Goal: Book appointment/travel/reservation

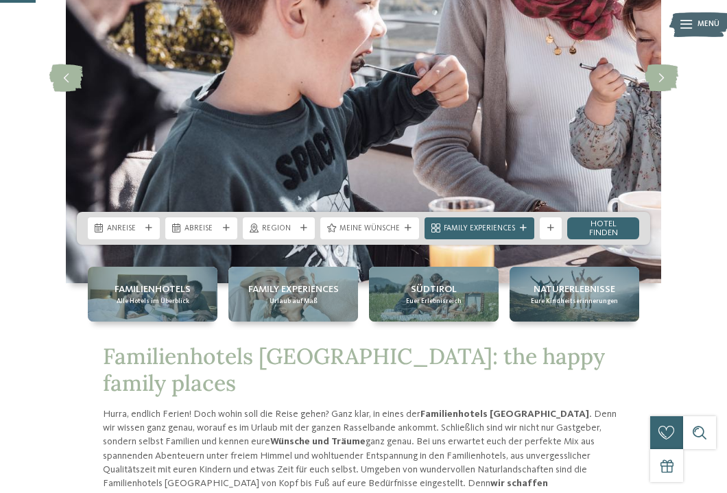
scroll to position [218, 0]
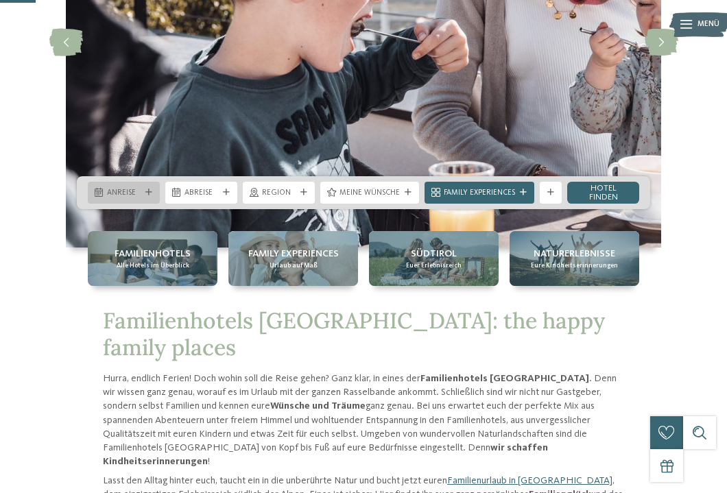
click at [154, 185] on div "Anreise" at bounding box center [124, 193] width 72 height 22
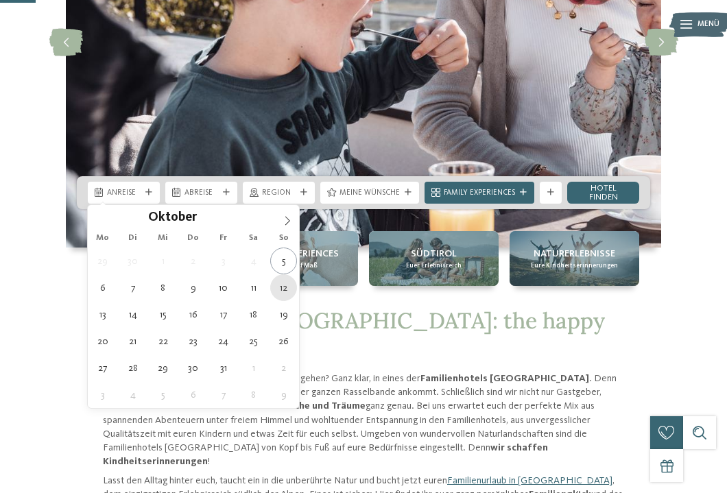
type div "12.10.2025"
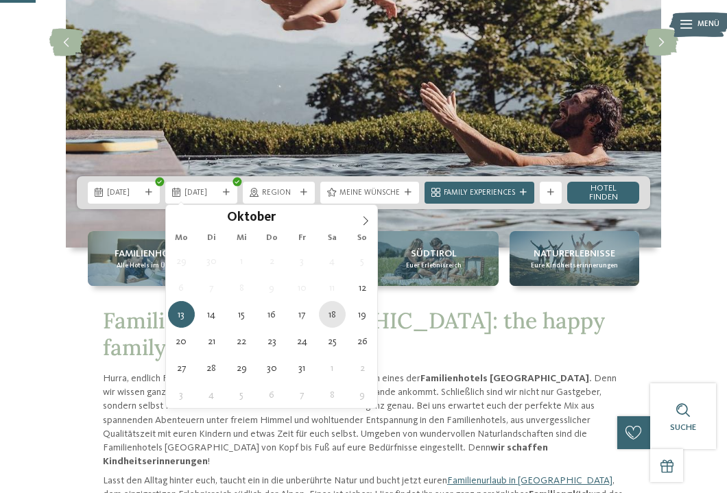
type div "18.10.2025"
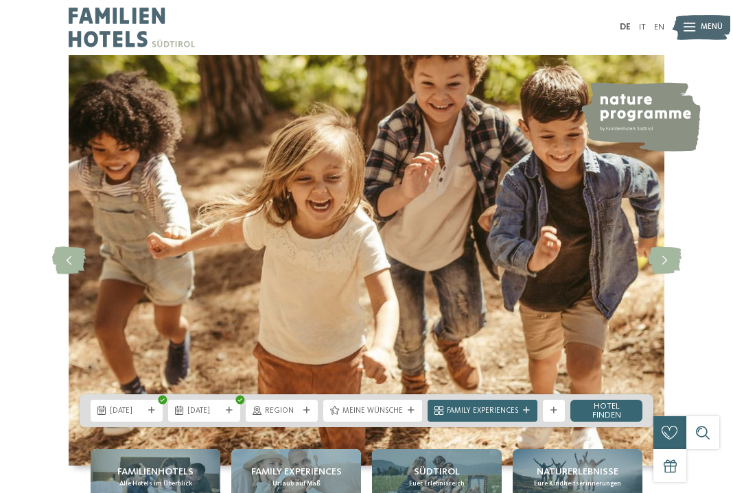
scroll to position [0, 0]
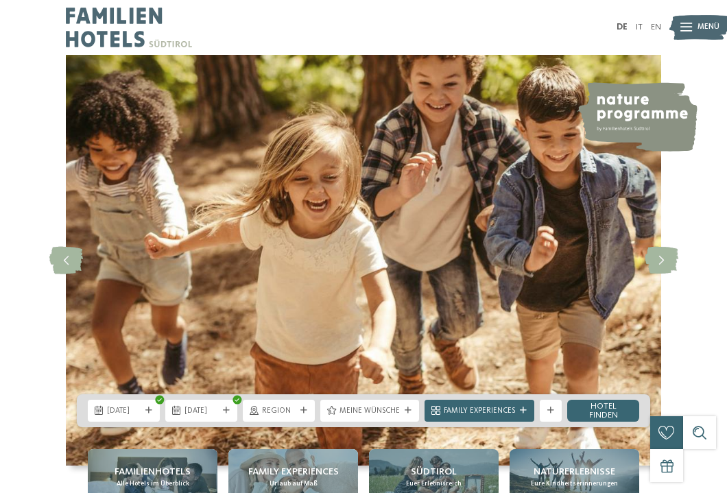
click at [712, 31] on span "Menü" at bounding box center [709, 27] width 22 height 11
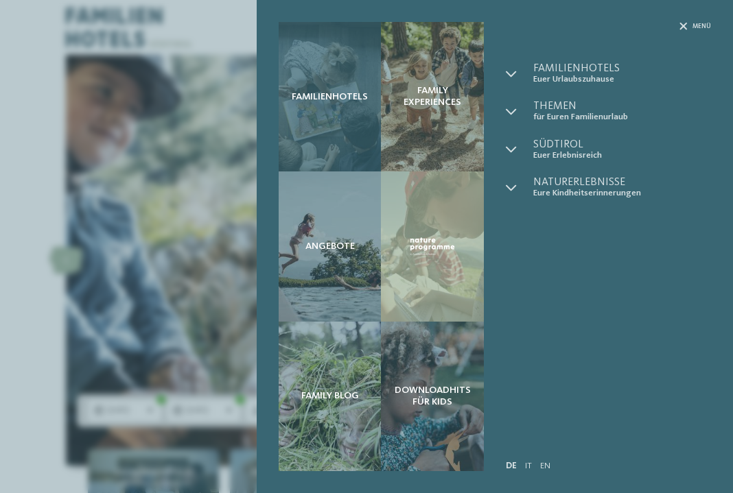
click at [355, 110] on div "Familienhotels" at bounding box center [330, 97] width 103 height 150
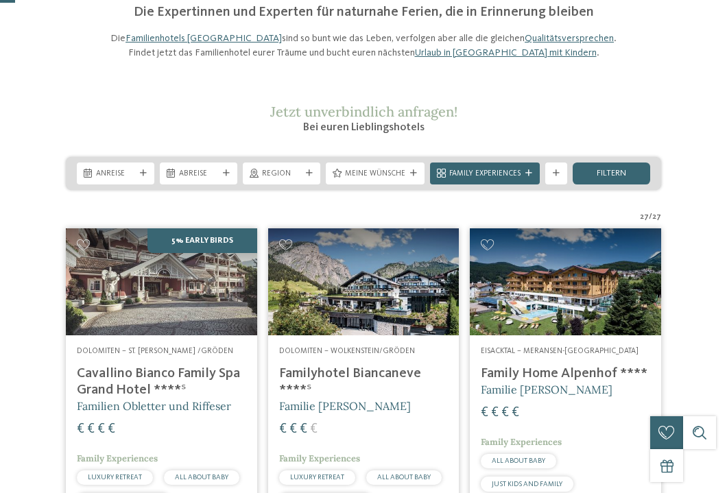
scroll to position [100, 0]
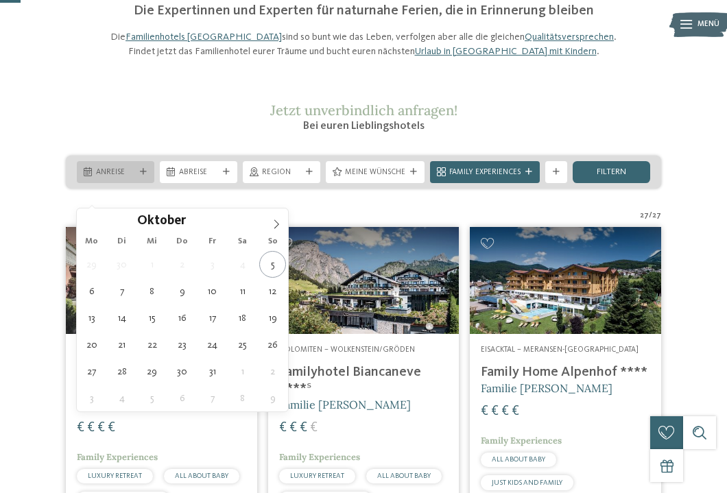
click at [143, 183] on div "Anreise" at bounding box center [116, 172] width 78 height 22
type div "12.10.2025"
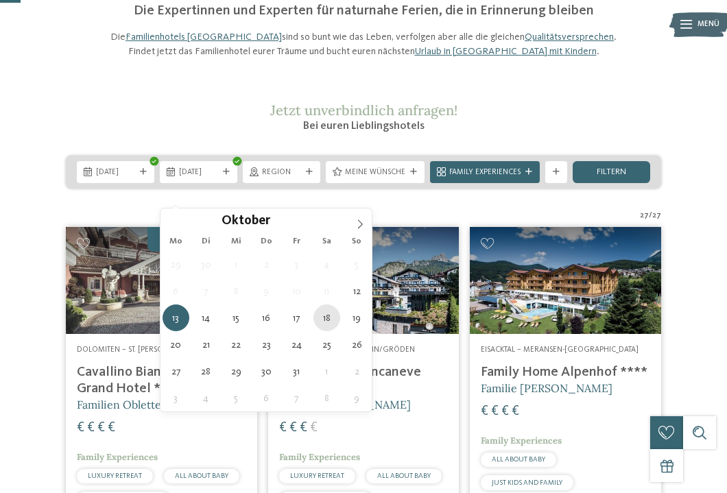
type div "18.10.2025"
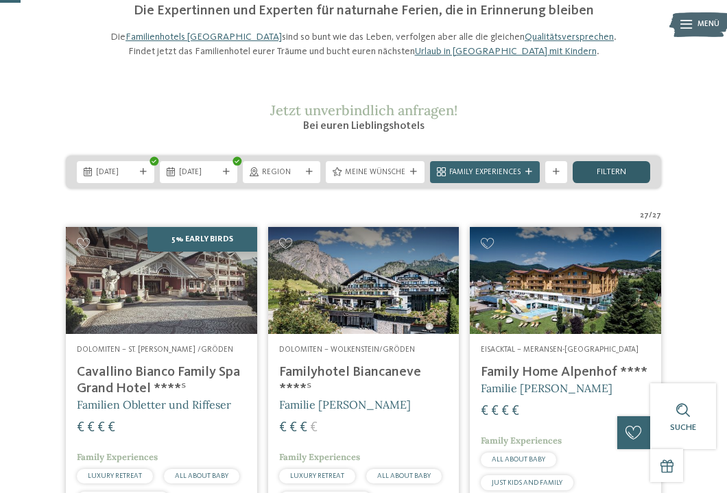
click at [609, 177] on span "filtern" at bounding box center [612, 172] width 30 height 9
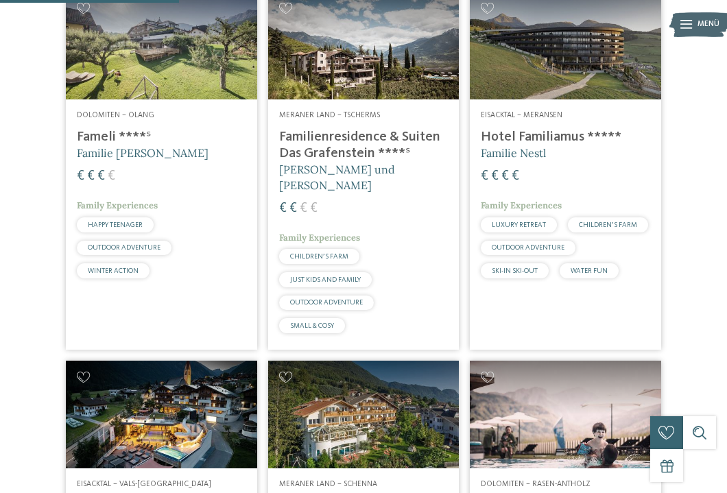
scroll to position [718, 0]
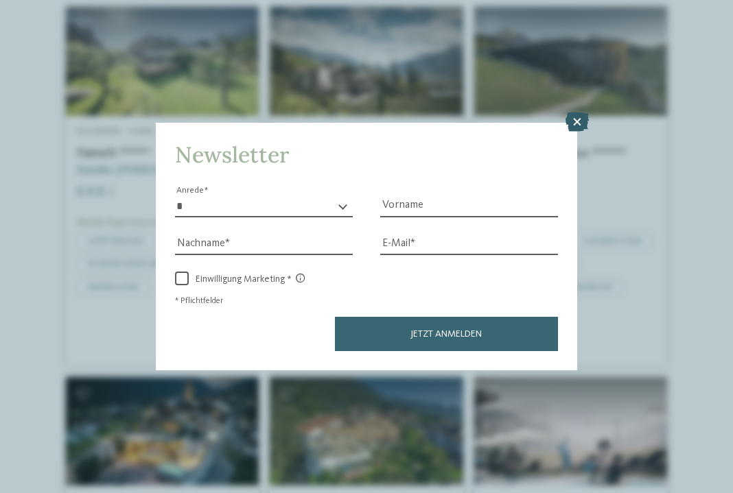
click at [576, 113] on icon at bounding box center [576, 122] width 23 height 19
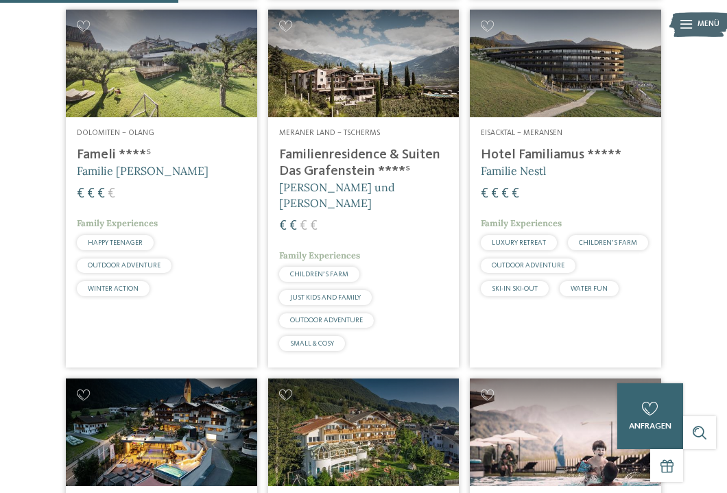
scroll to position [705, 0]
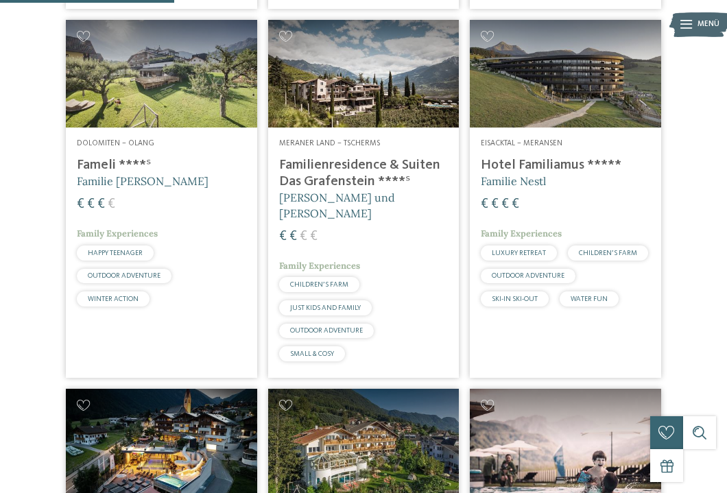
click at [587, 97] on img at bounding box center [565, 74] width 191 height 108
click at [552, 157] on div "Eisacktal – Meransen Hotel Familiamus ***** Familie Nestl € € € € Family Experi…" at bounding box center [565, 226] width 191 height 196
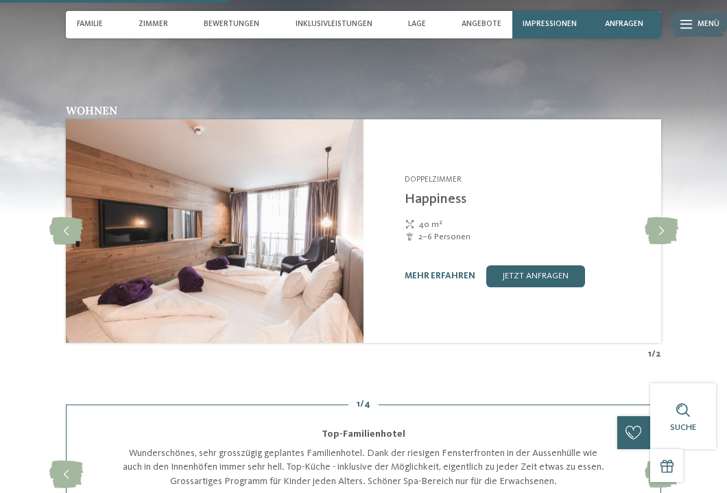
scroll to position [1247, 0]
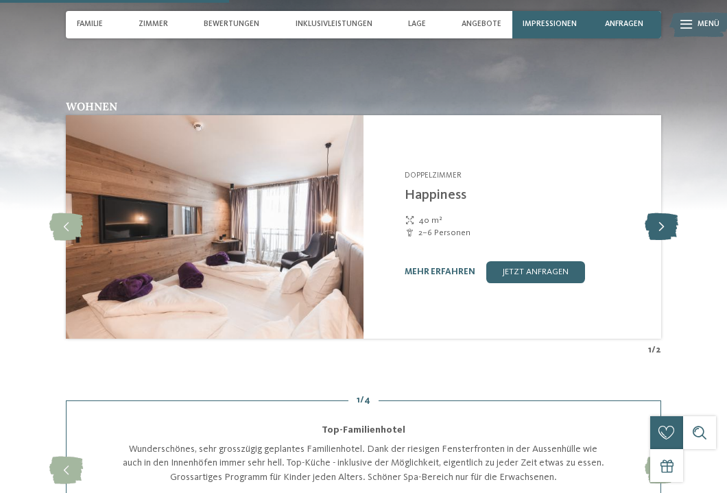
click at [668, 217] on icon at bounding box center [662, 226] width 34 height 27
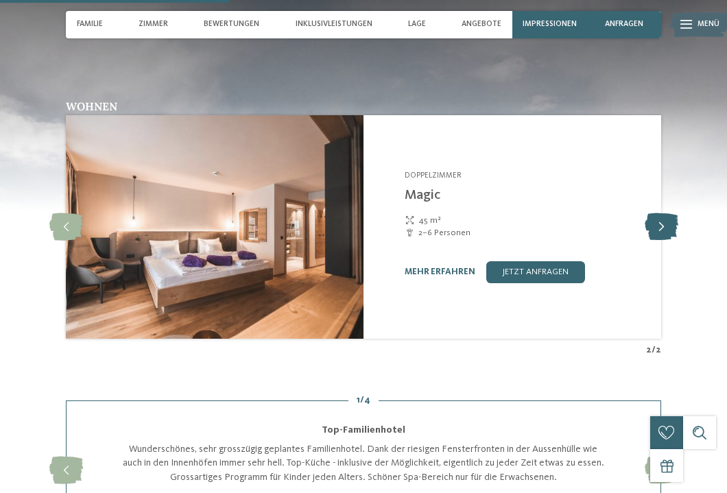
click at [668, 217] on icon at bounding box center [662, 226] width 34 height 27
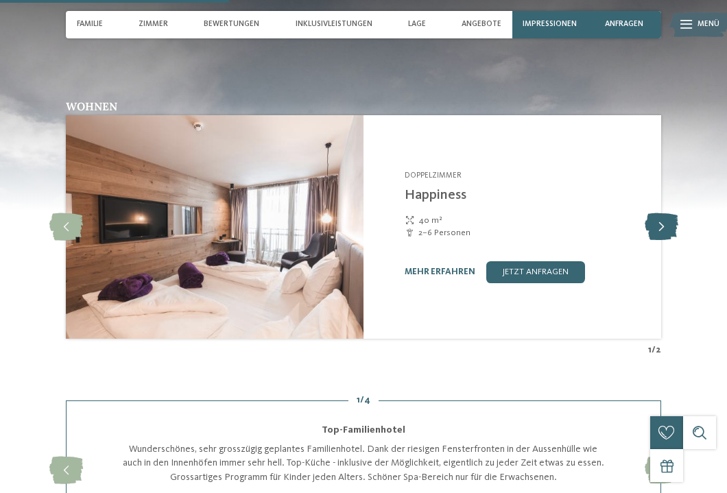
click at [668, 217] on icon at bounding box center [662, 226] width 34 height 27
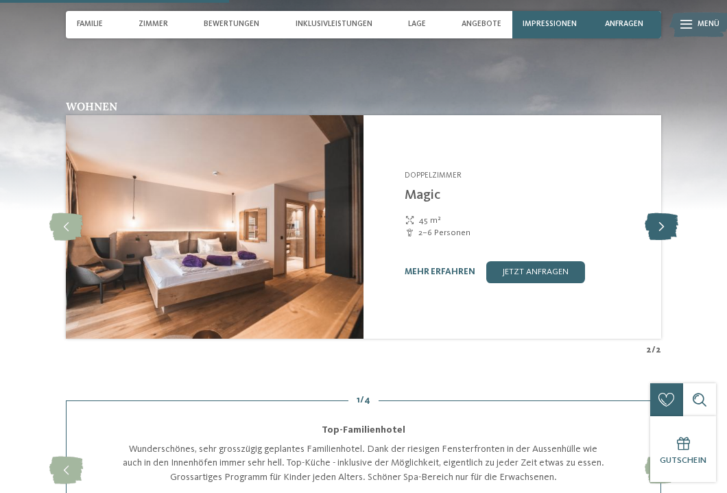
click at [668, 217] on icon at bounding box center [662, 226] width 34 height 27
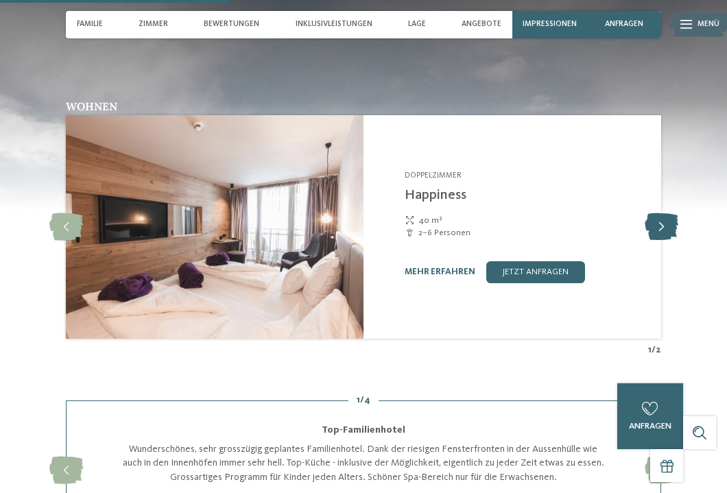
click at [668, 217] on icon at bounding box center [662, 226] width 34 height 27
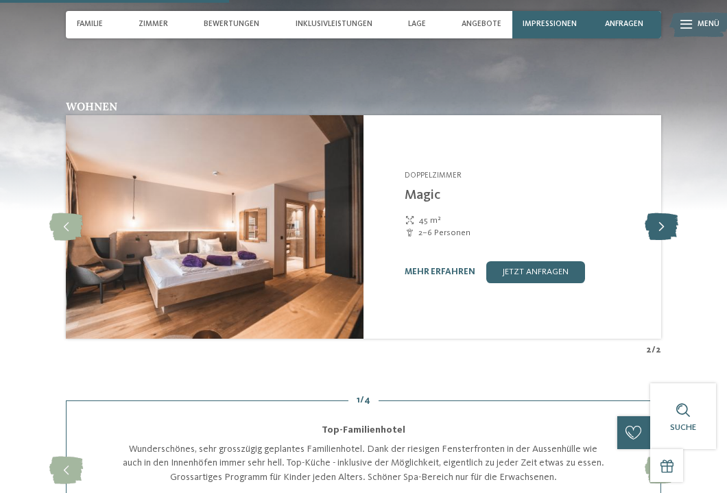
click at [668, 217] on icon at bounding box center [662, 226] width 34 height 27
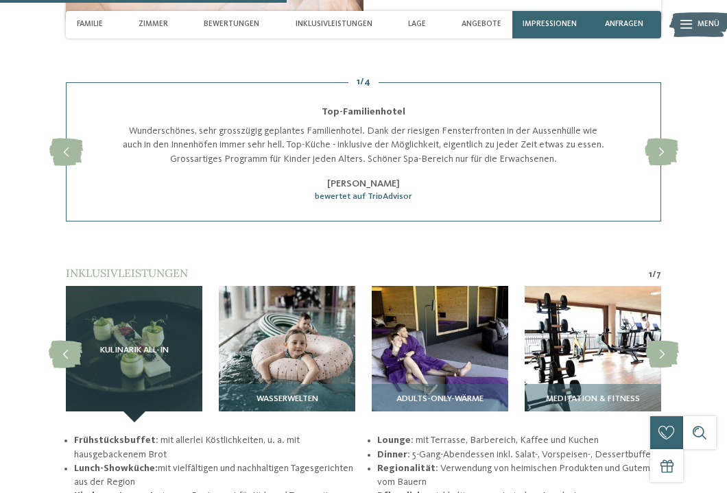
scroll to position [1579, 0]
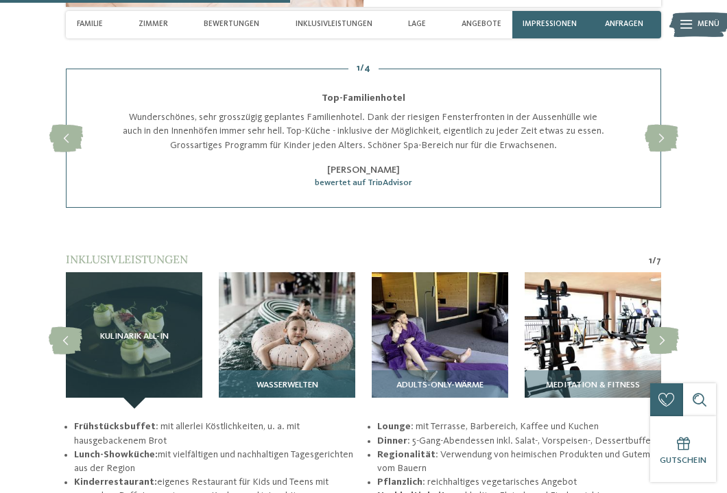
click at [263, 308] on img at bounding box center [287, 340] width 137 height 137
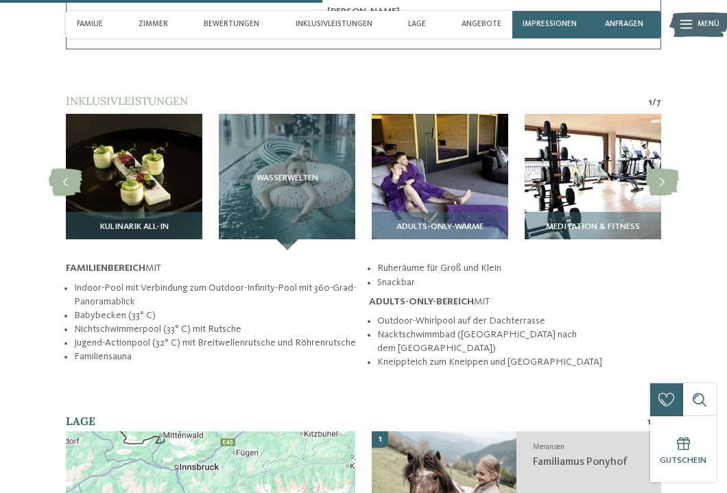
scroll to position [1734, 0]
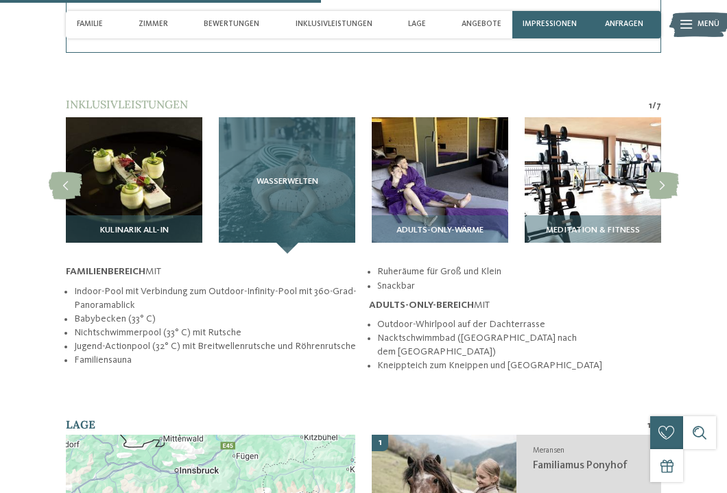
click at [286, 205] on div "Wasserwelten" at bounding box center [287, 185] width 137 height 137
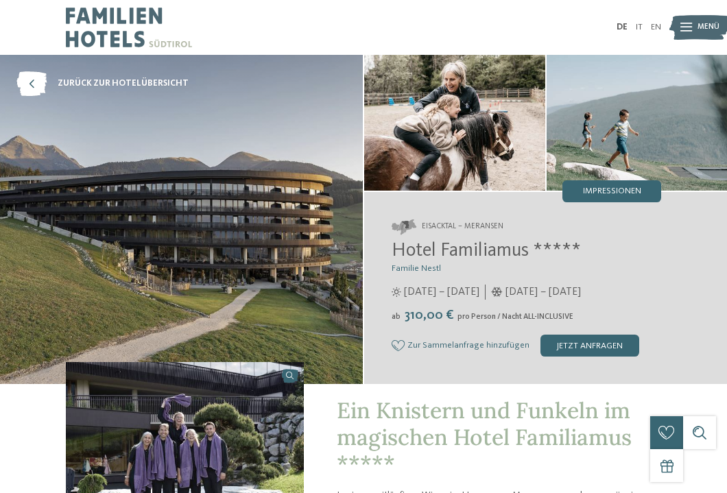
scroll to position [0, 0]
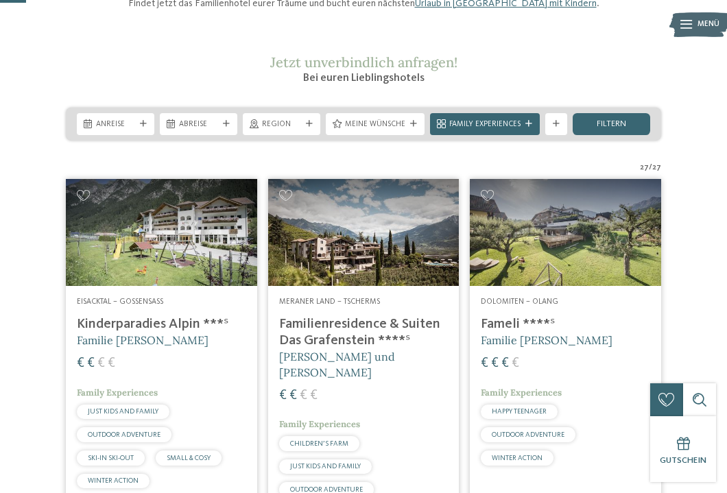
scroll to position [121, 0]
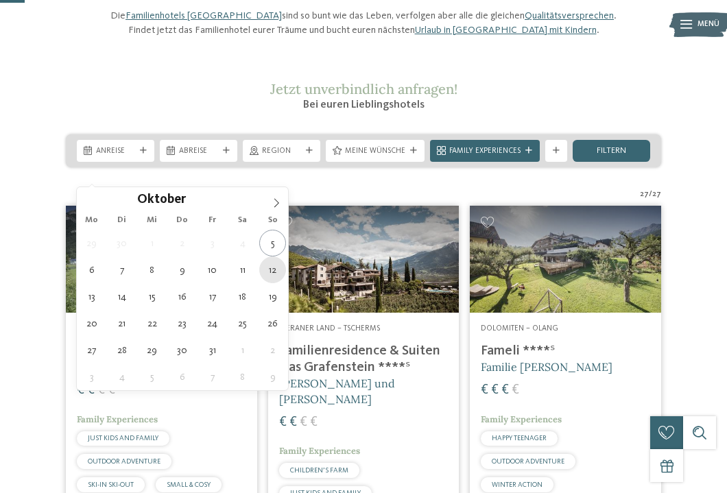
type div "12.10.2025"
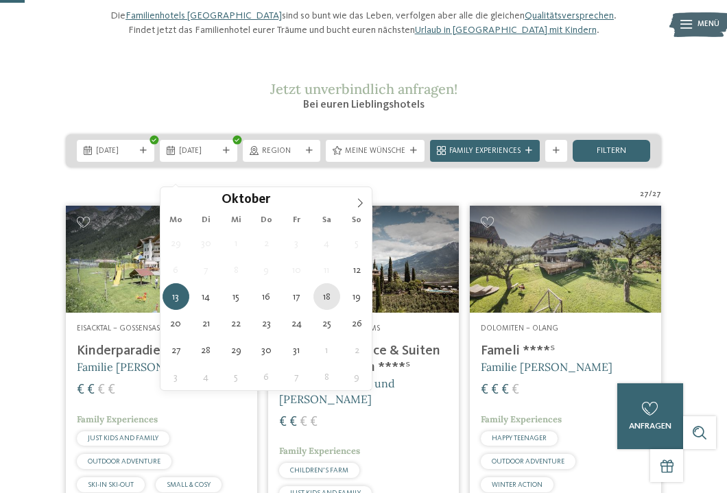
type div "18.10.2025"
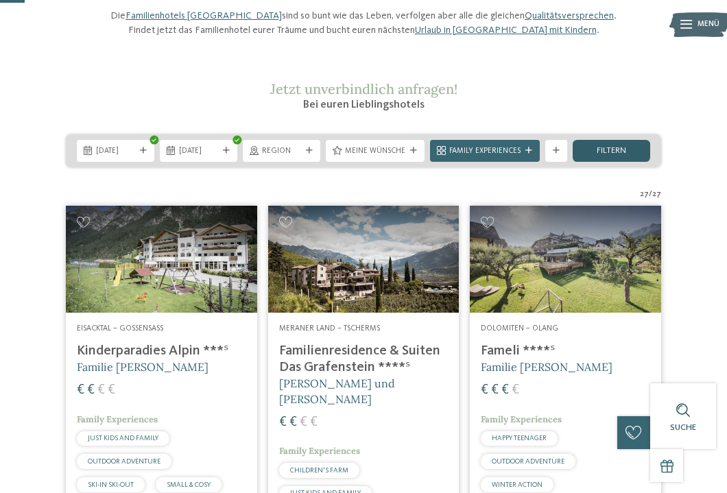
click at [597, 156] on span "filtern" at bounding box center [612, 151] width 30 height 9
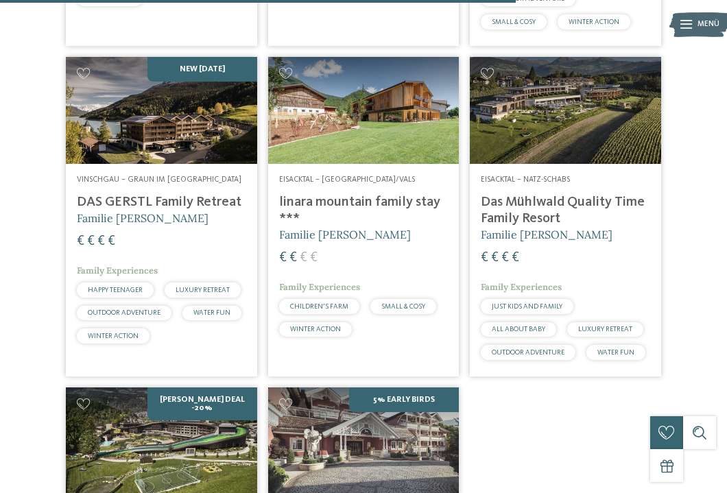
scroll to position [2092, 0]
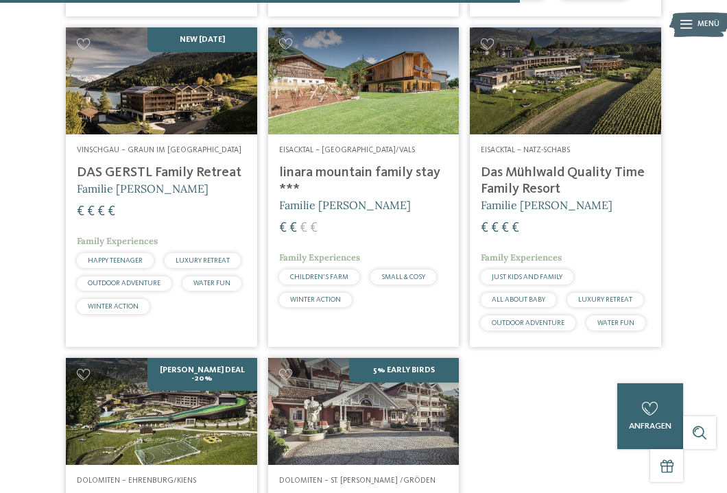
click at [524, 71] on img at bounding box center [565, 81] width 191 height 108
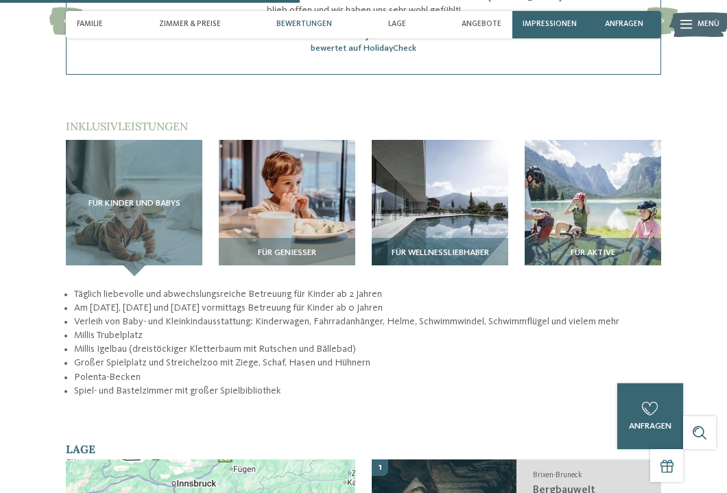
scroll to position [1606, 0]
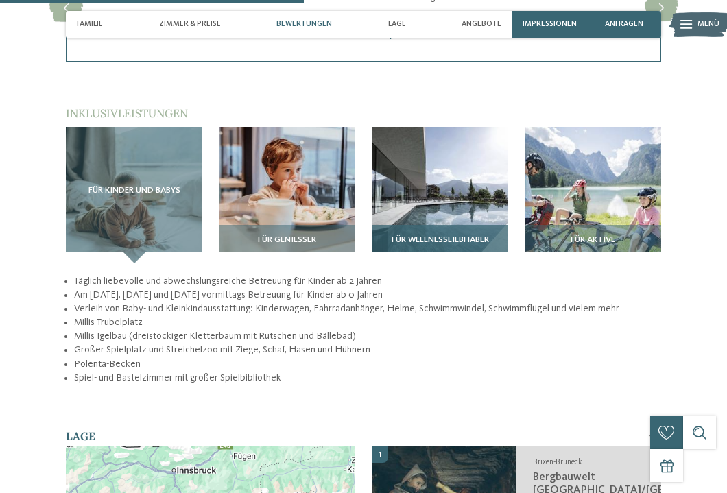
click at [417, 194] on img at bounding box center [440, 195] width 137 height 137
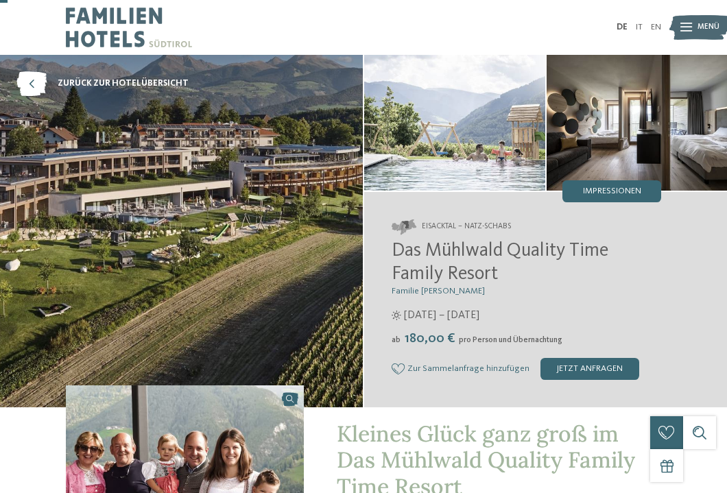
scroll to position [0, 0]
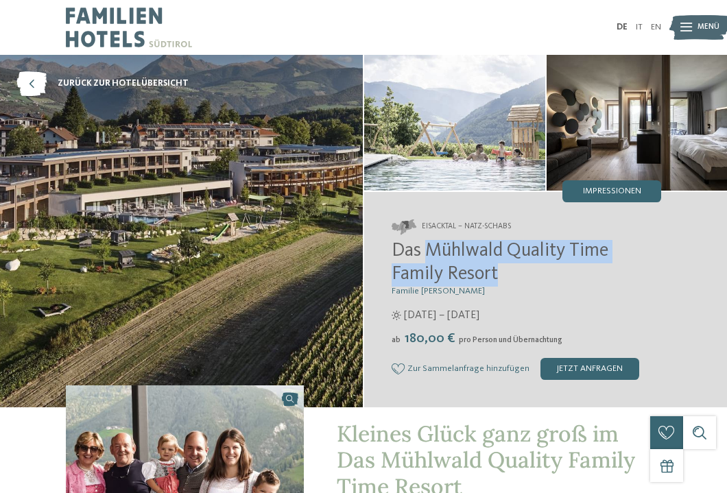
drag, startPoint x: 429, startPoint y: 252, endPoint x: 499, endPoint y: 270, distance: 72.9
click at [499, 270] on span "Das Mühlwald Quality Time Family Resort" at bounding box center [500, 263] width 217 height 43
copy span "Mühlwald Quality Time Family Resort"
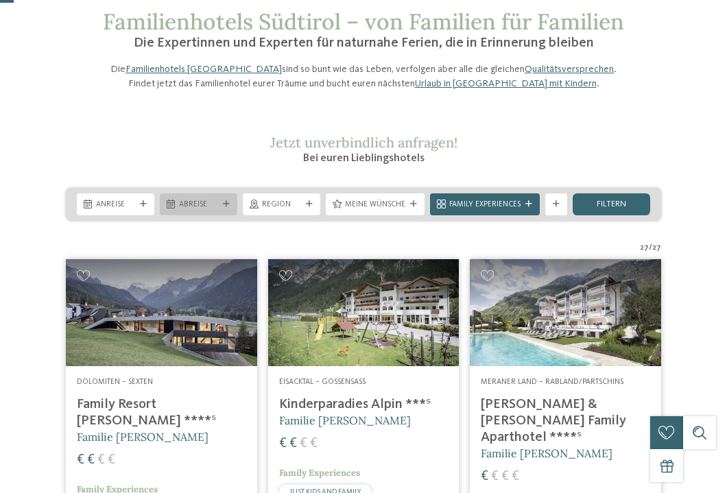
scroll to position [65, 0]
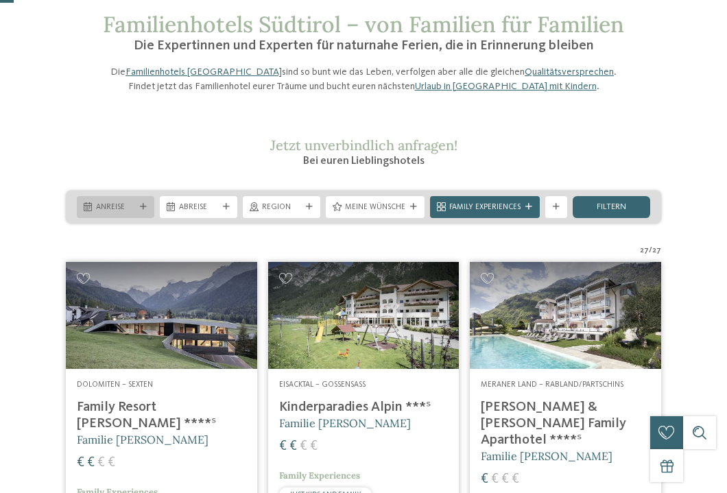
click at [134, 213] on span "Anreise" at bounding box center [115, 207] width 39 height 11
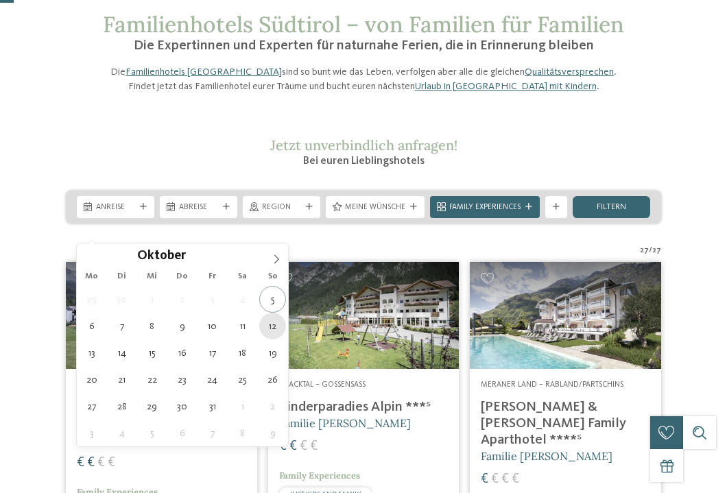
type div "[DATE]"
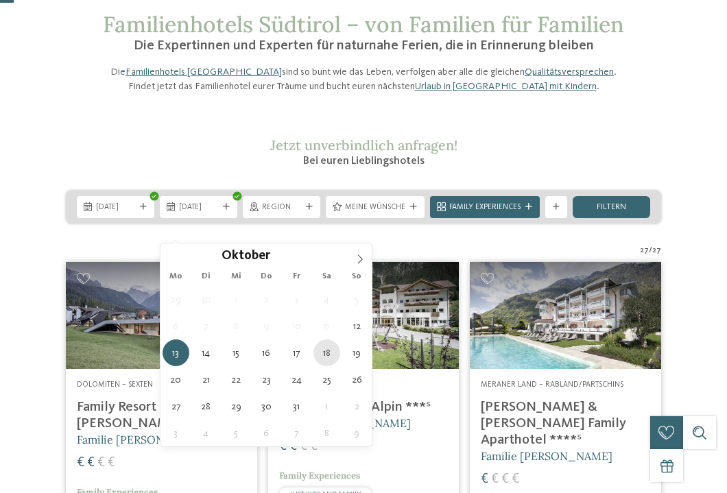
type div "[DATE]"
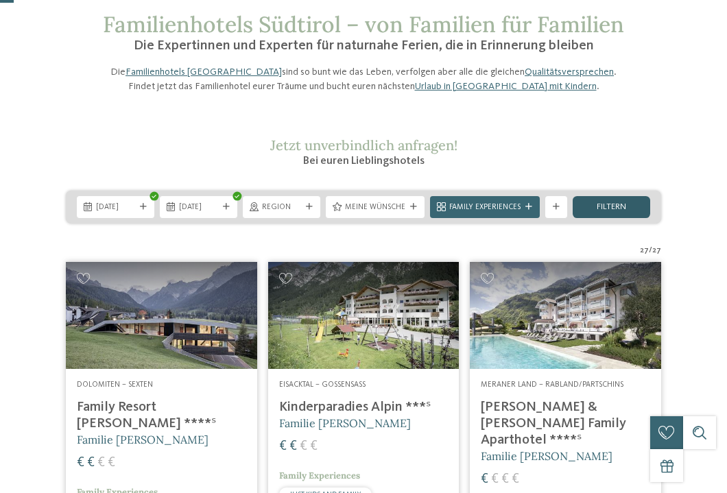
click at [604, 212] on span "filtern" at bounding box center [612, 207] width 30 height 9
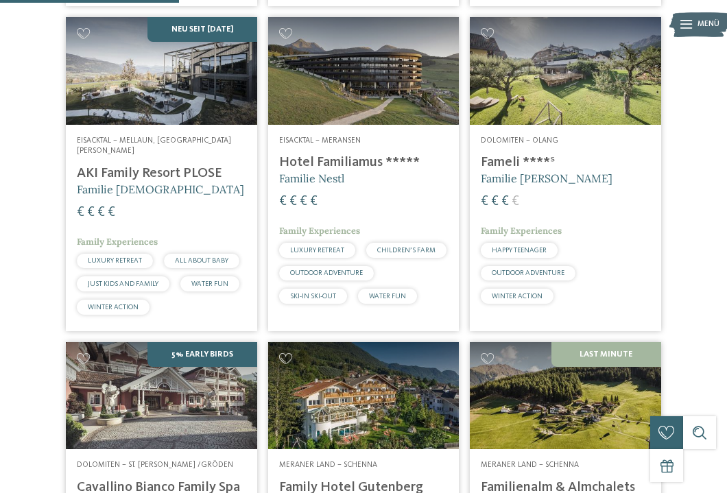
scroll to position [726, 0]
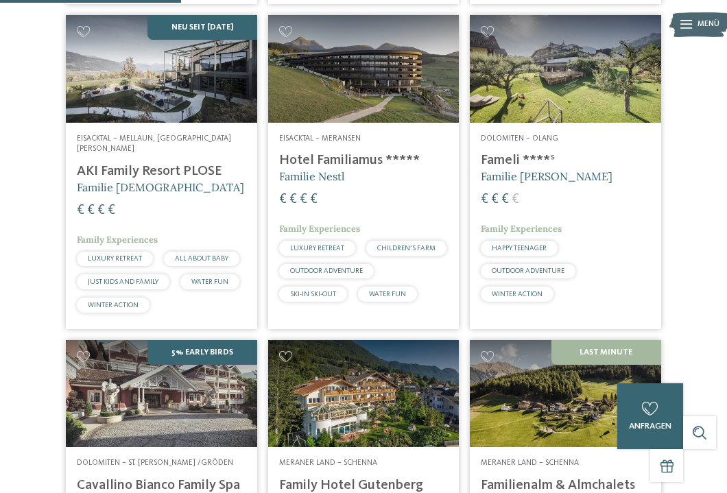
click at [525, 84] on img at bounding box center [565, 69] width 191 height 108
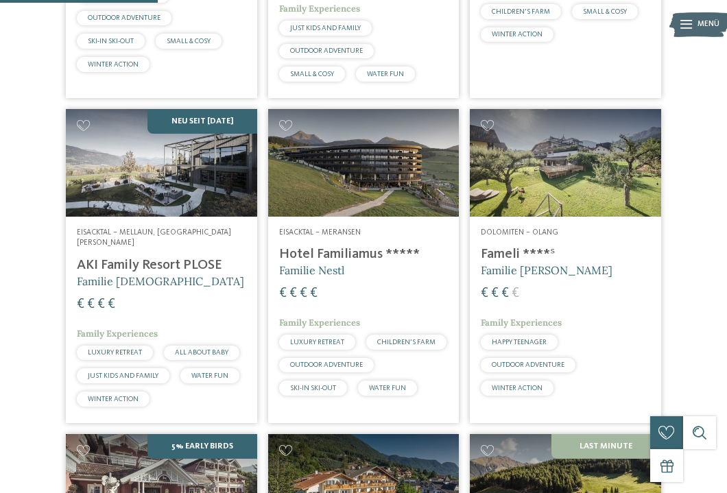
scroll to position [633, 0]
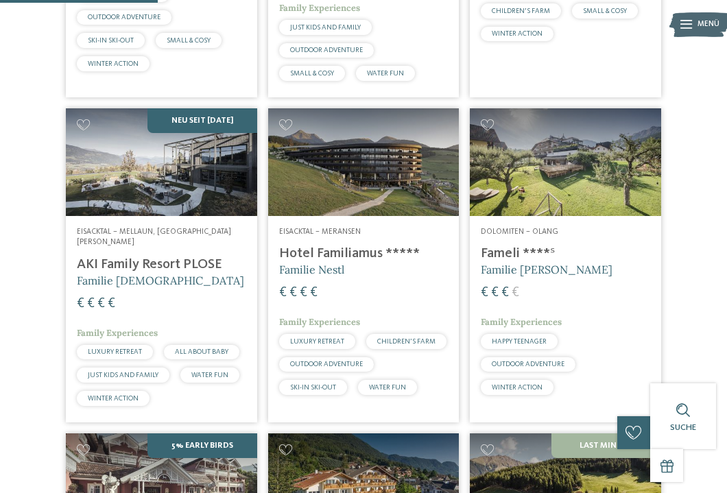
click at [165, 261] on h4 "AKI Family Resort PLOSE" at bounding box center [161, 265] width 169 height 16
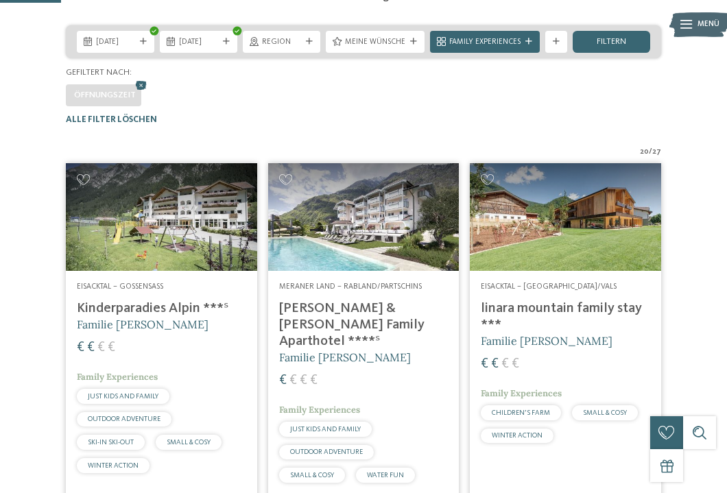
scroll to position [251, 0]
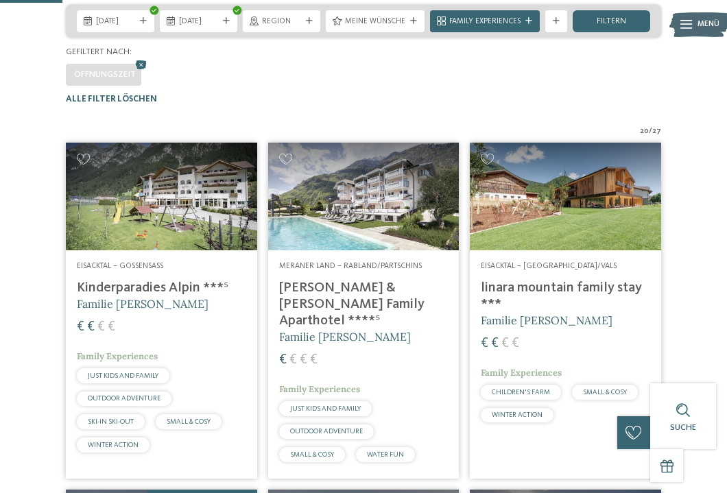
click at [560, 308] on h4 "linara mountain family stay ***" at bounding box center [565, 296] width 169 height 33
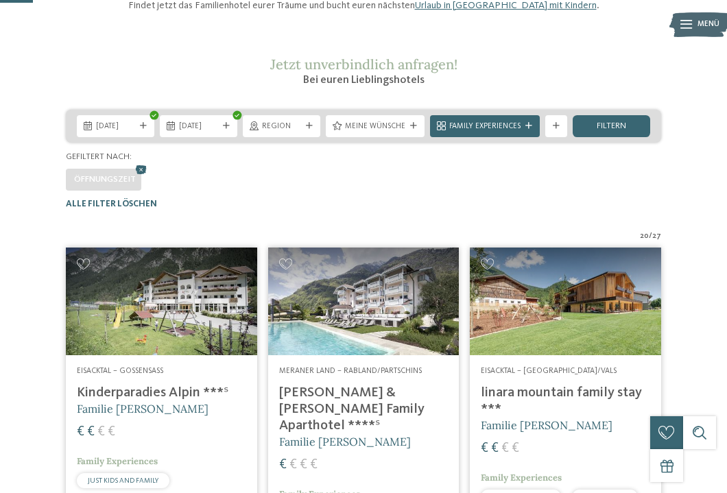
scroll to position [148, 0]
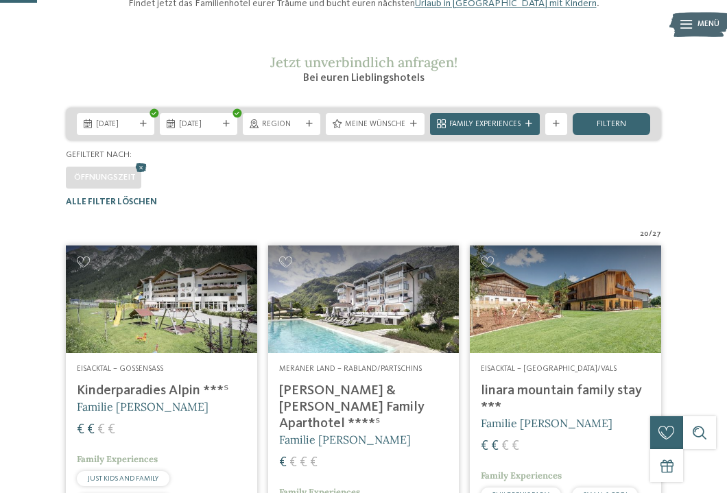
click at [177, 399] on h4 "Kinderparadies Alpin ***ˢ" at bounding box center [161, 391] width 169 height 16
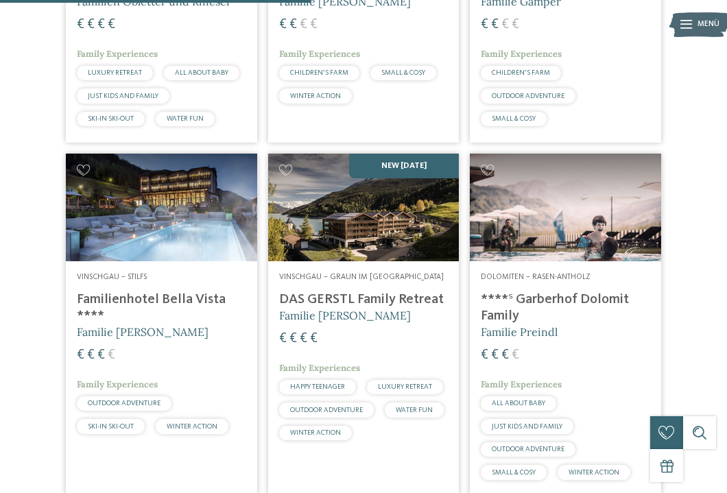
scroll to position [1255, 0]
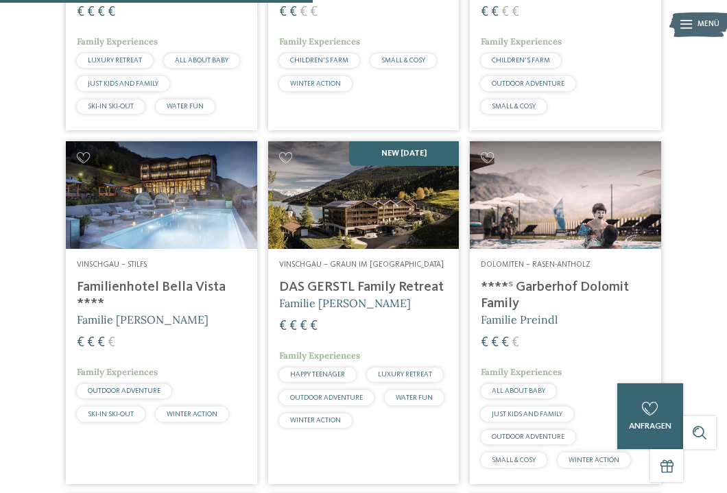
click at [333, 292] on h4 "DAS GERSTL Family Retreat" at bounding box center [363, 287] width 169 height 16
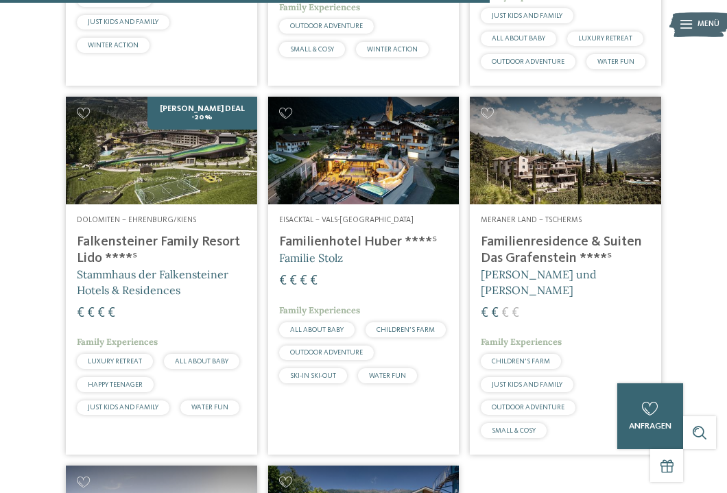
scroll to position [1986, 0]
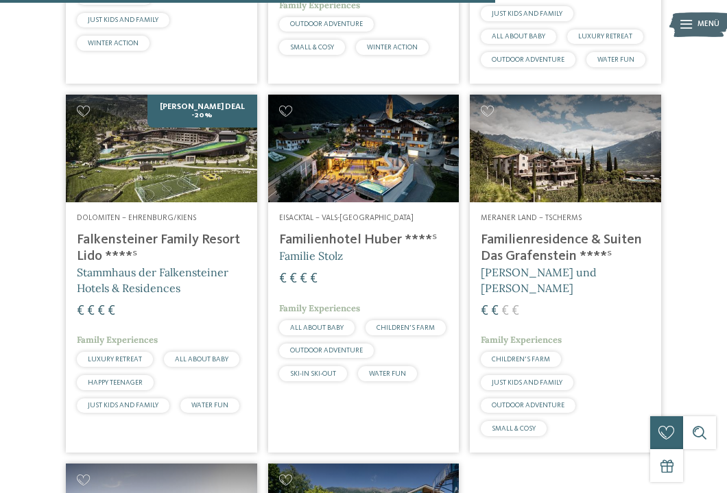
click at [100, 232] on h4 "Falkensteiner Family Resort Lido ****ˢ" at bounding box center [161, 248] width 169 height 33
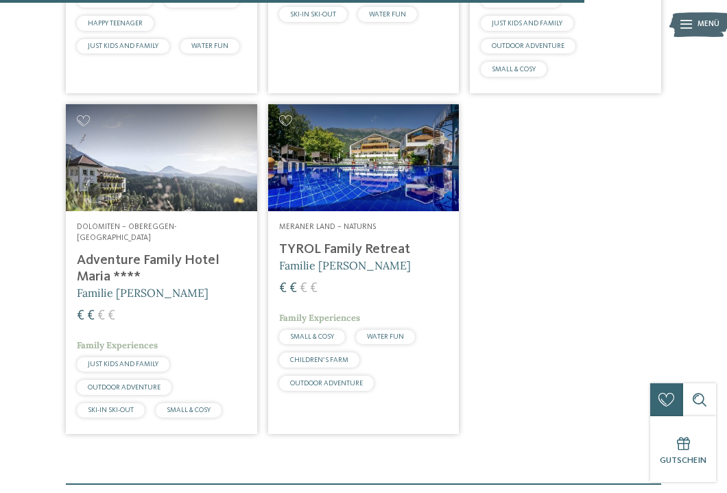
scroll to position [2347, 0]
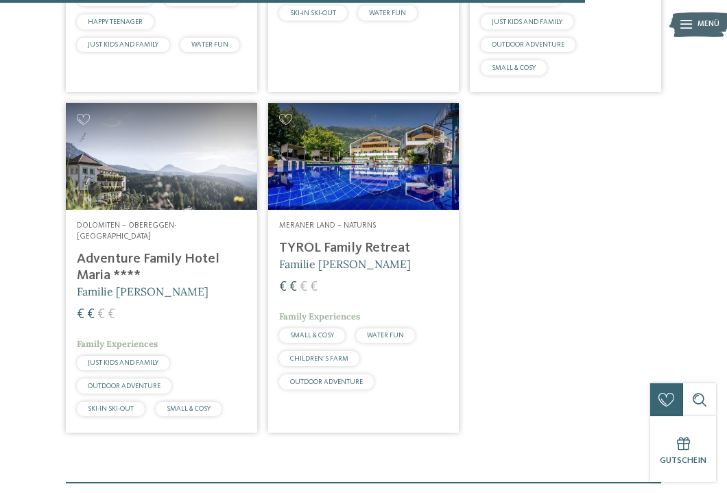
click at [336, 240] on h4 "TYROL Family Retreat" at bounding box center [363, 248] width 169 height 16
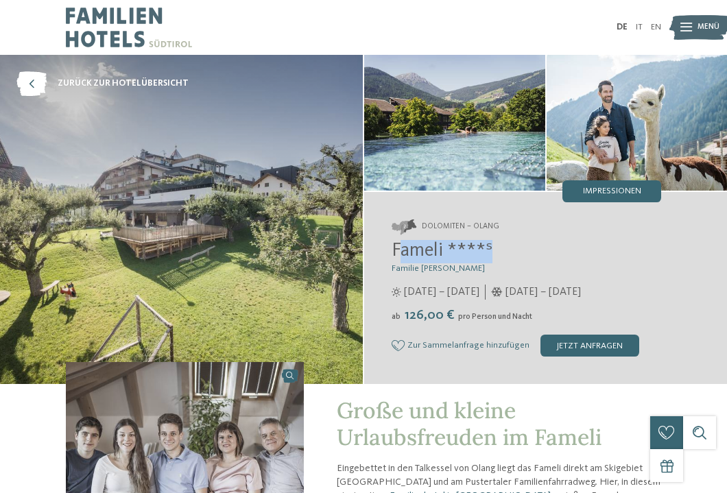
drag, startPoint x: 397, startPoint y: 252, endPoint x: 501, endPoint y: 256, distance: 103.7
click at [501, 256] on h2 "Fameli ****ˢ" at bounding box center [527, 251] width 270 height 23
click at [440, 254] on span "Fameli ****ˢ" at bounding box center [442, 251] width 101 height 19
drag, startPoint x: 440, startPoint y: 254, endPoint x: 373, endPoint y: 252, distance: 67.9
click at [373, 252] on div "Dolomiten – Olang Fameli ****ˢ Familie Gasser ab" at bounding box center [545, 288] width 363 height 193
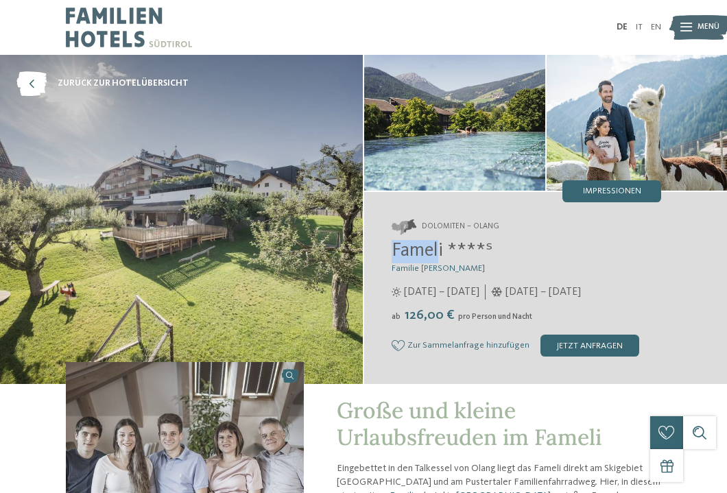
copy span "Famel"
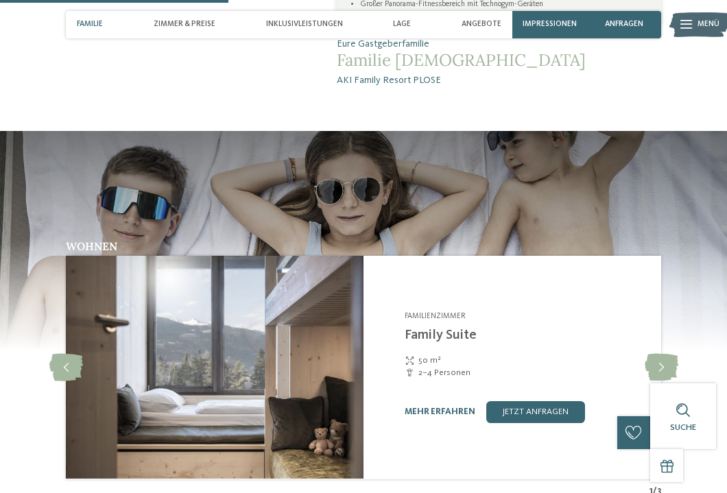
scroll to position [1244, 0]
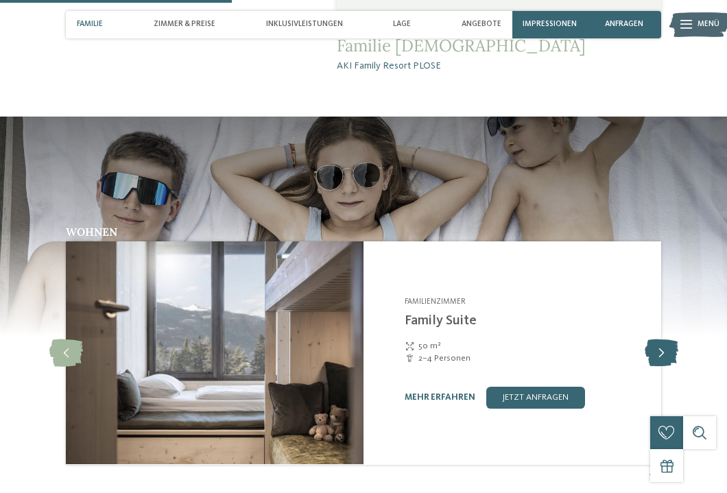
click at [662, 340] on icon at bounding box center [662, 353] width 34 height 27
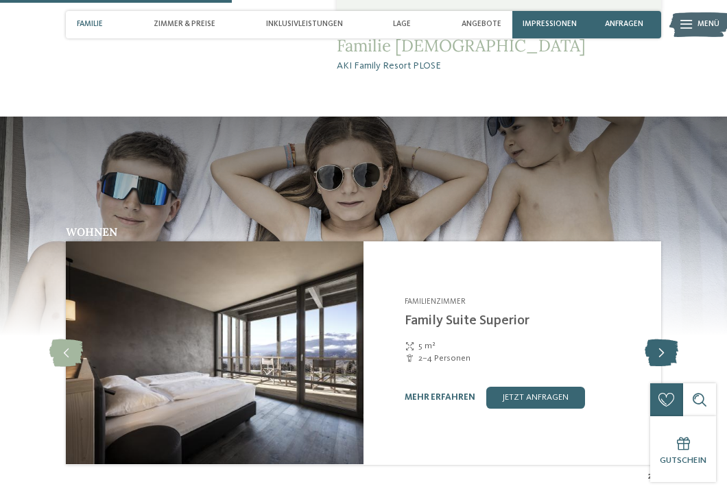
click at [662, 340] on icon at bounding box center [662, 353] width 34 height 27
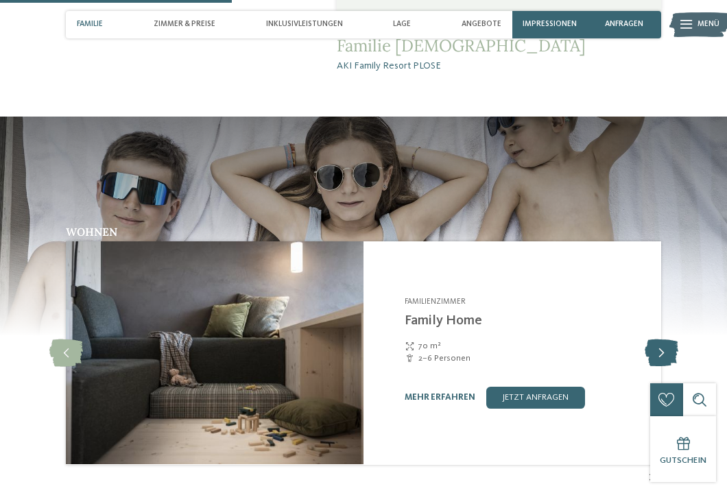
click at [662, 340] on icon at bounding box center [662, 353] width 34 height 27
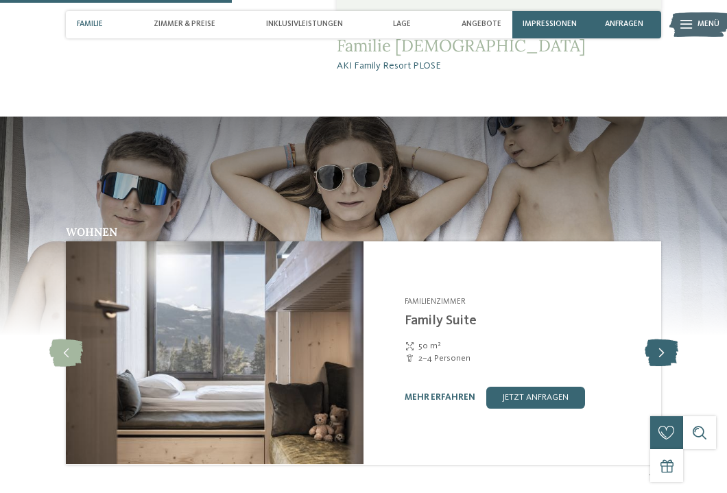
click at [662, 340] on icon at bounding box center [662, 353] width 34 height 27
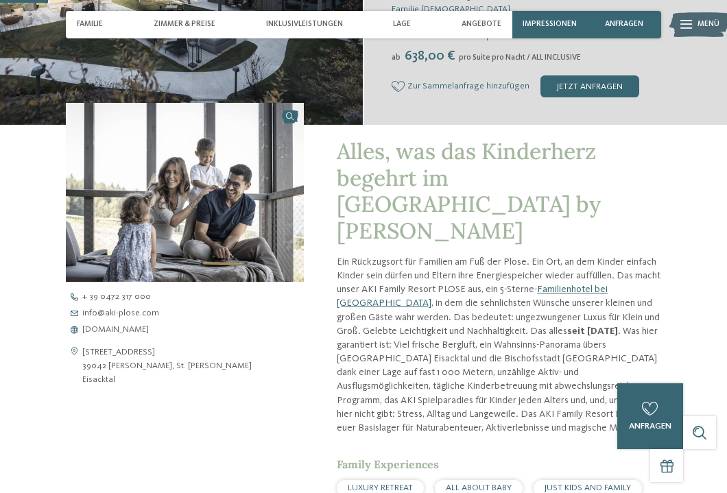
scroll to position [263, 0]
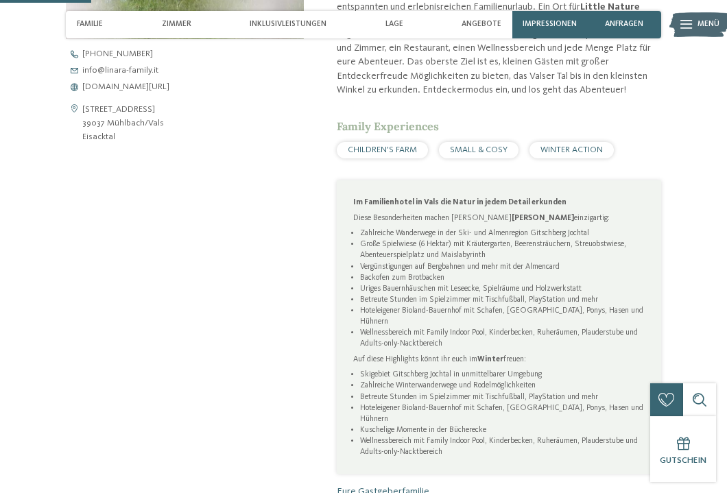
scroll to position [445, 0]
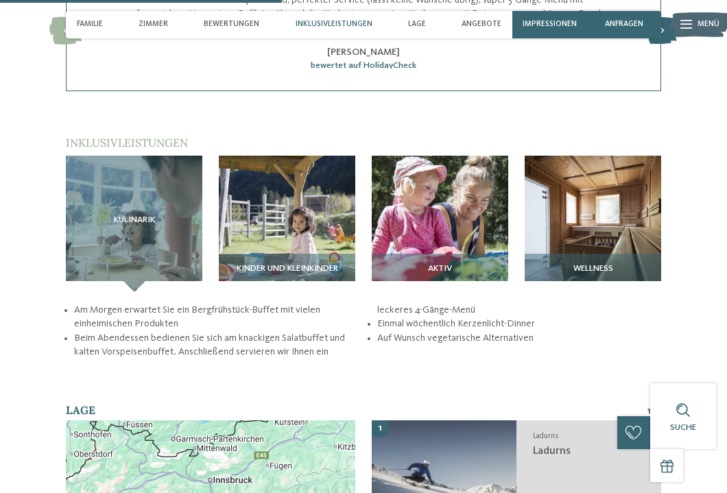
scroll to position [1423, 0]
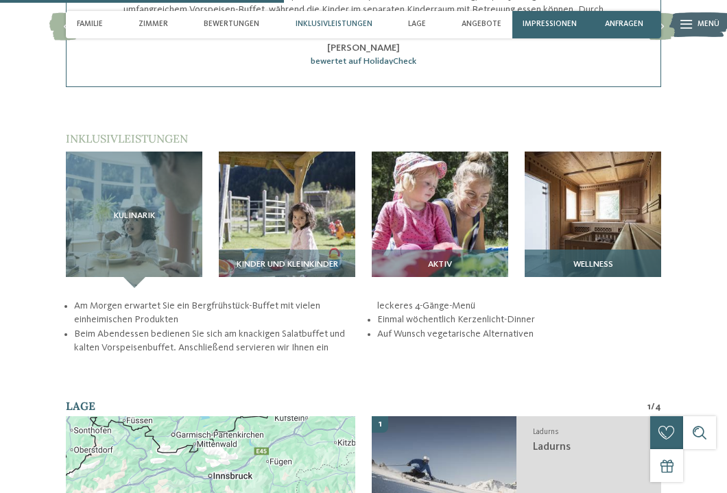
click at [618, 250] on div "Wellness" at bounding box center [593, 269] width 137 height 38
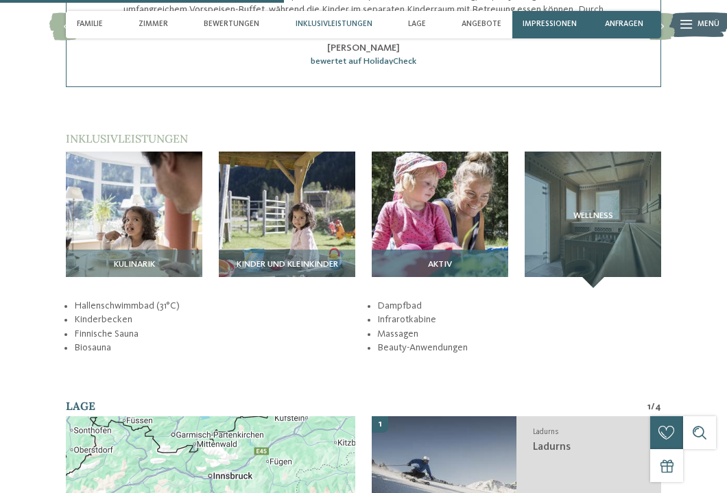
click at [480, 250] on div "Aktiv" at bounding box center [440, 269] width 137 height 38
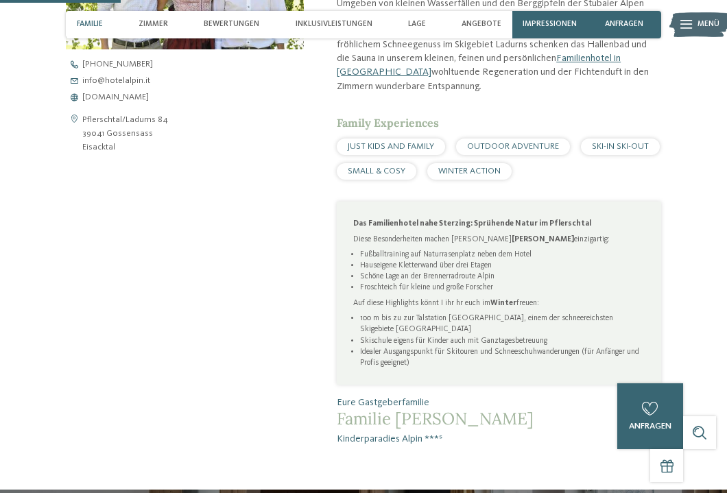
scroll to position [287, 0]
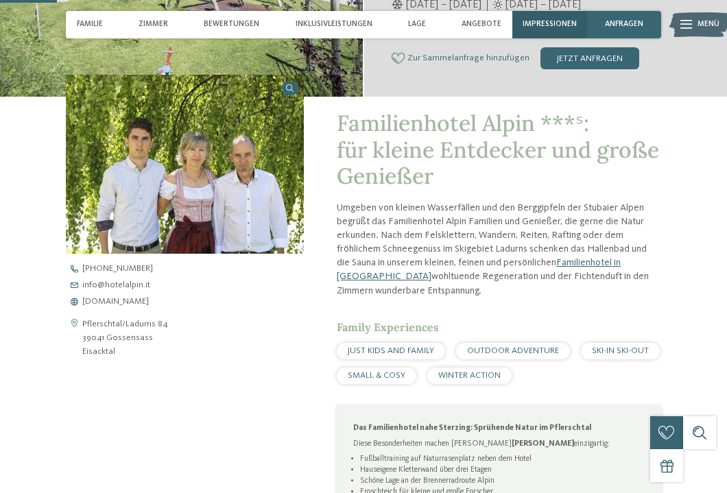
click at [543, 28] on span "Impressionen" at bounding box center [550, 24] width 54 height 9
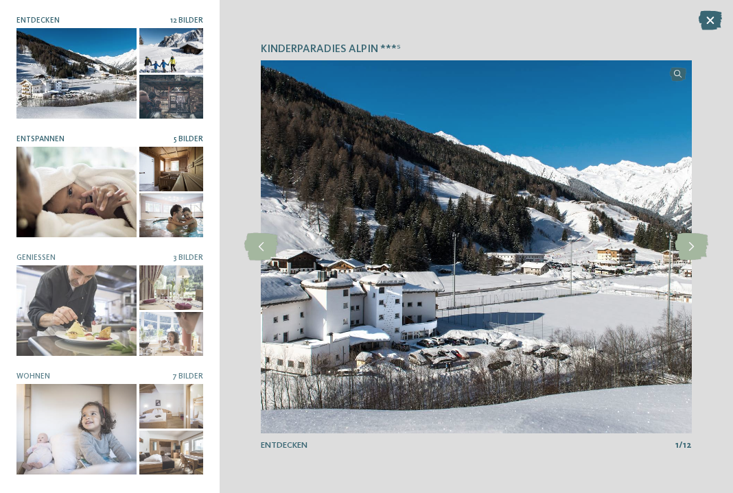
click at [87, 196] on div at bounding box center [76, 192] width 120 height 91
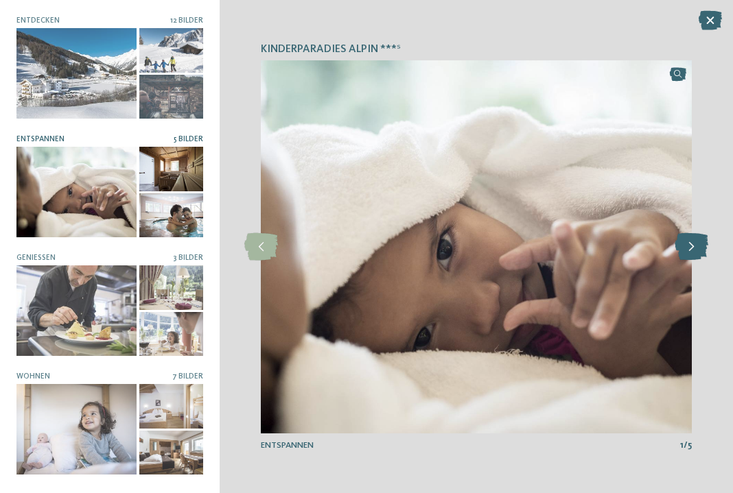
click at [686, 242] on icon at bounding box center [691, 246] width 34 height 27
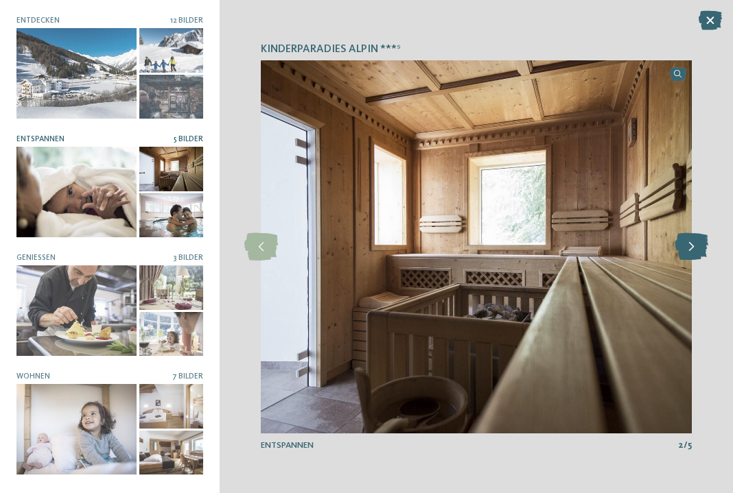
click at [686, 242] on icon at bounding box center [691, 246] width 34 height 27
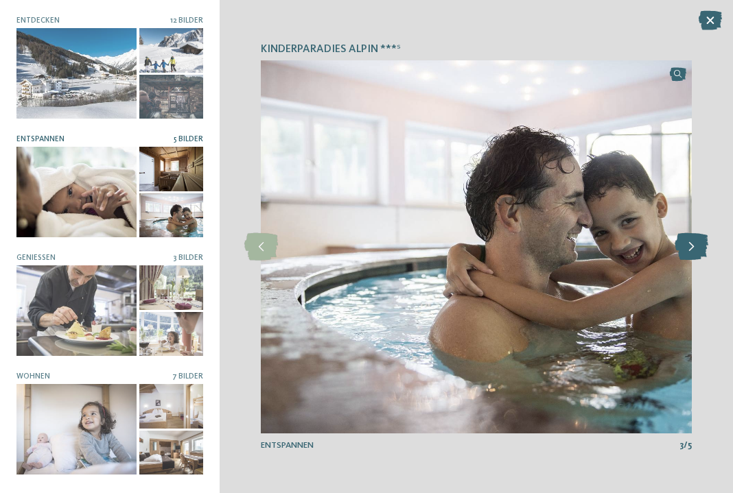
click at [686, 242] on icon at bounding box center [691, 246] width 34 height 27
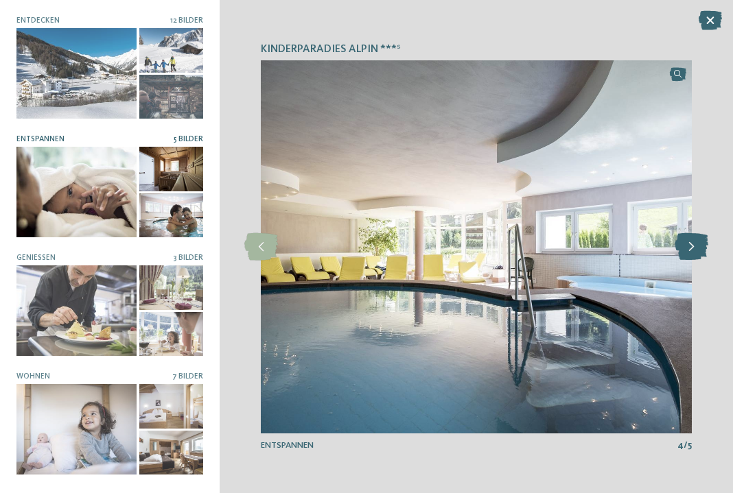
click at [686, 242] on icon at bounding box center [691, 246] width 34 height 27
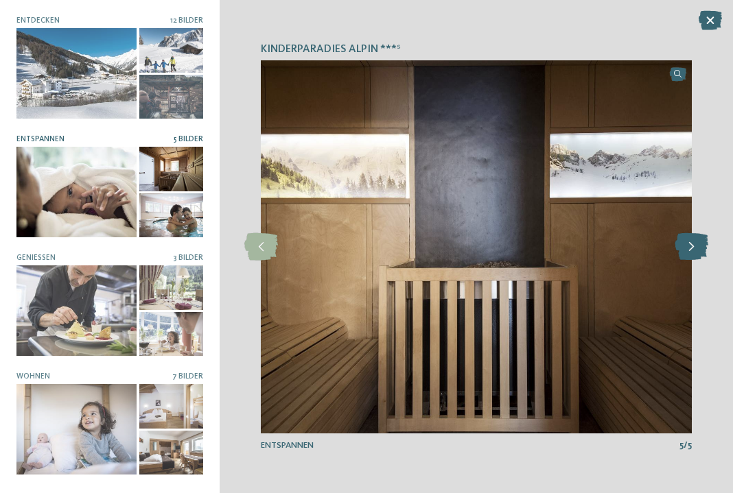
click at [686, 242] on icon at bounding box center [691, 246] width 34 height 27
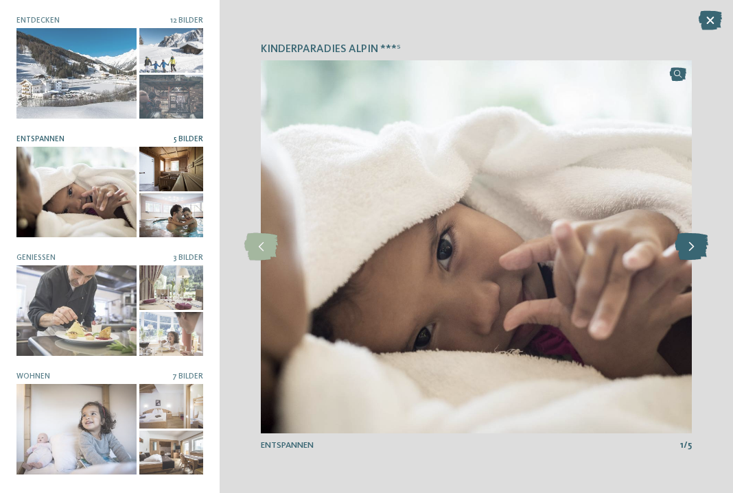
click at [686, 242] on icon at bounding box center [691, 246] width 34 height 27
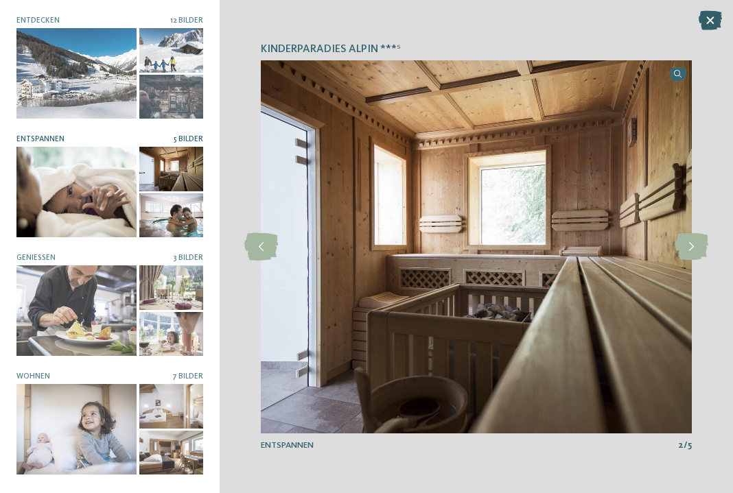
click at [713, 21] on icon at bounding box center [709, 20] width 23 height 19
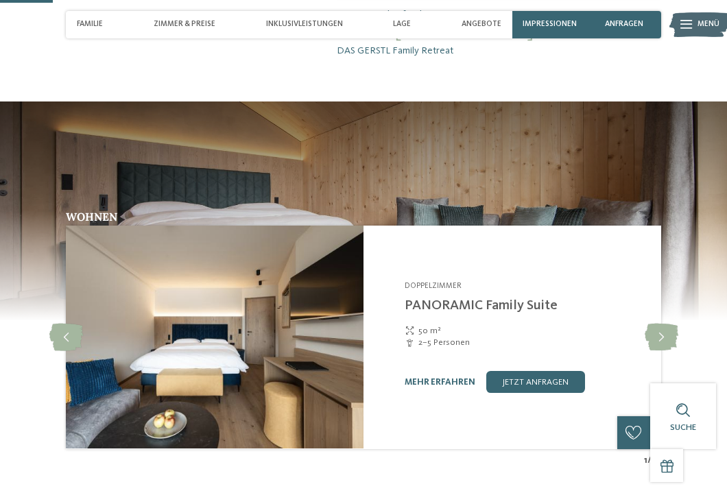
scroll to position [231, 0]
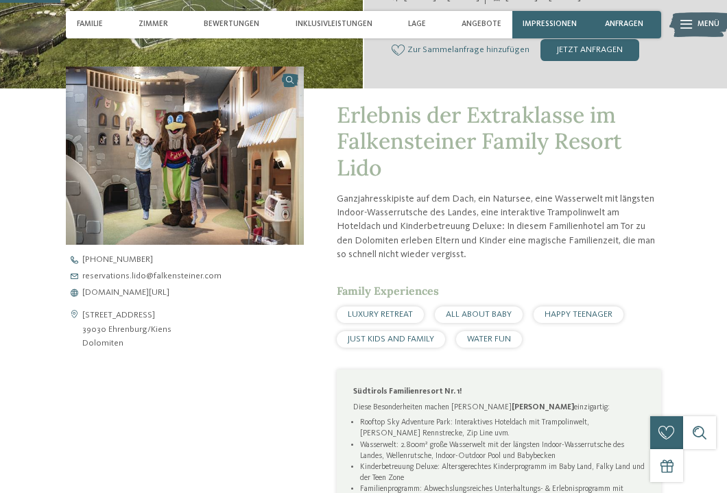
scroll to position [320, 0]
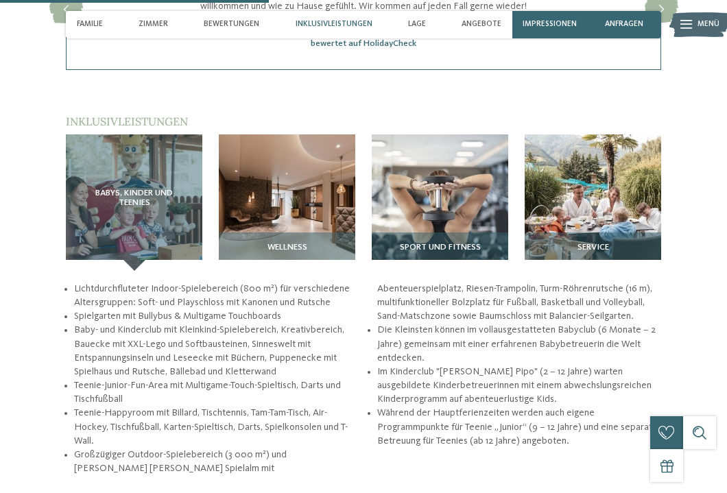
scroll to position [1374, 0]
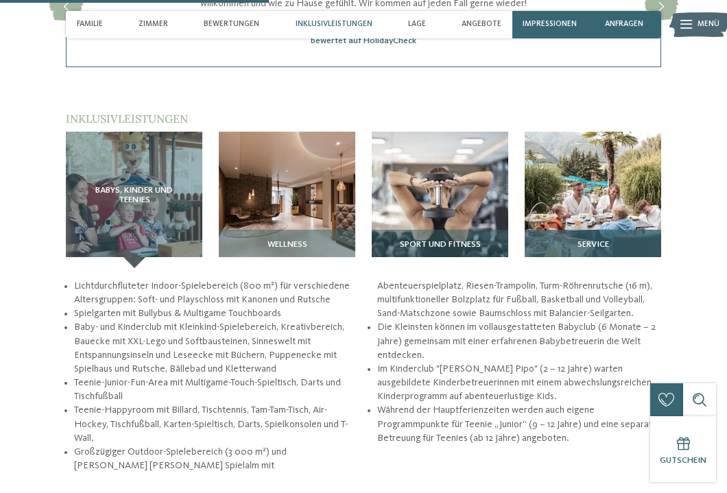
click at [618, 224] on img at bounding box center [593, 200] width 137 height 137
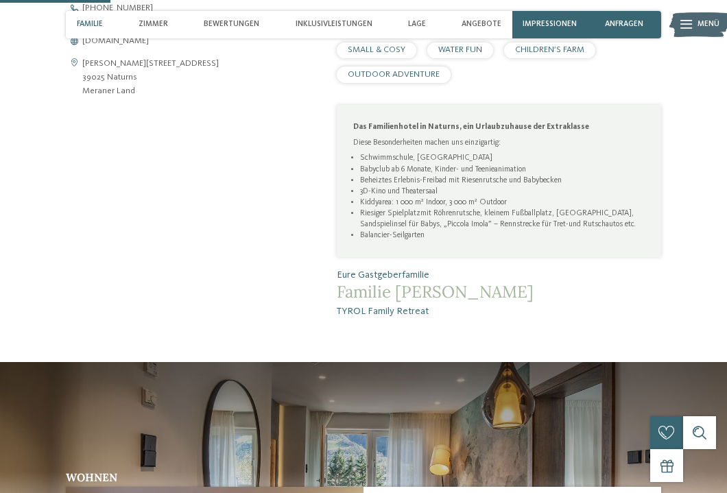
scroll to position [548, 0]
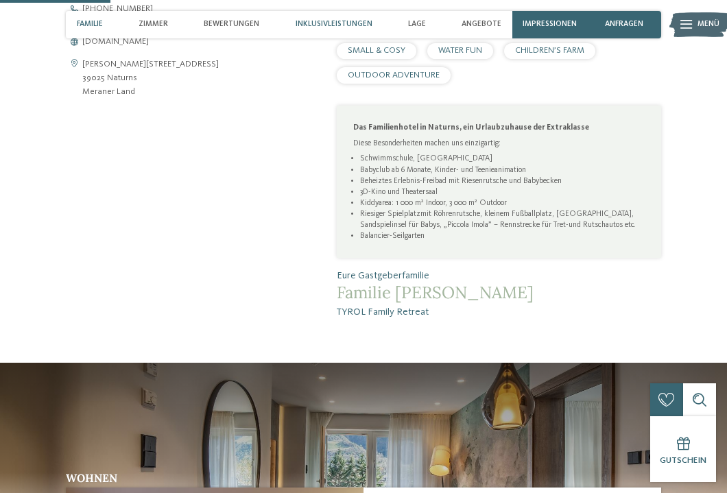
click at [351, 20] on span "Inklusivleistungen" at bounding box center [334, 24] width 77 height 9
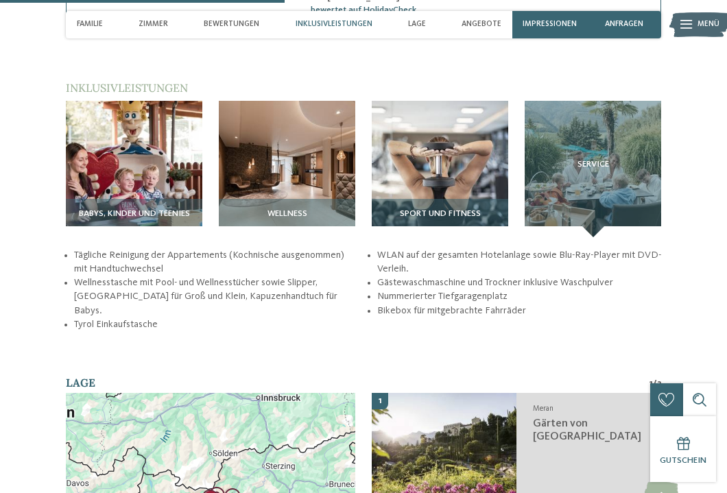
scroll to position [1411, 0]
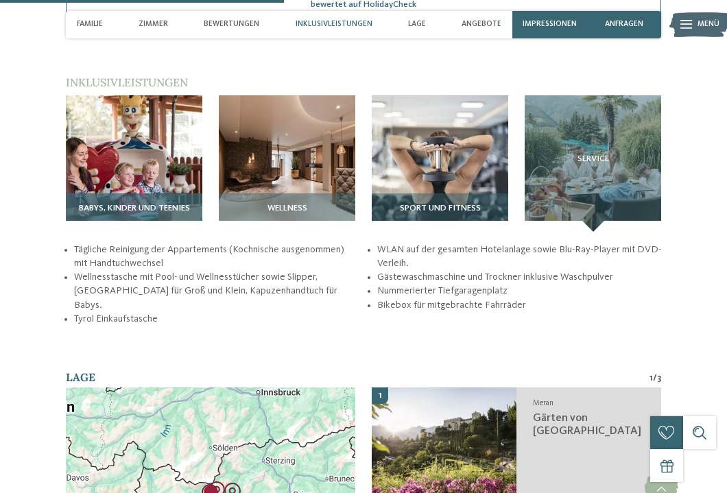
click at [134, 176] on img at bounding box center [134, 163] width 137 height 137
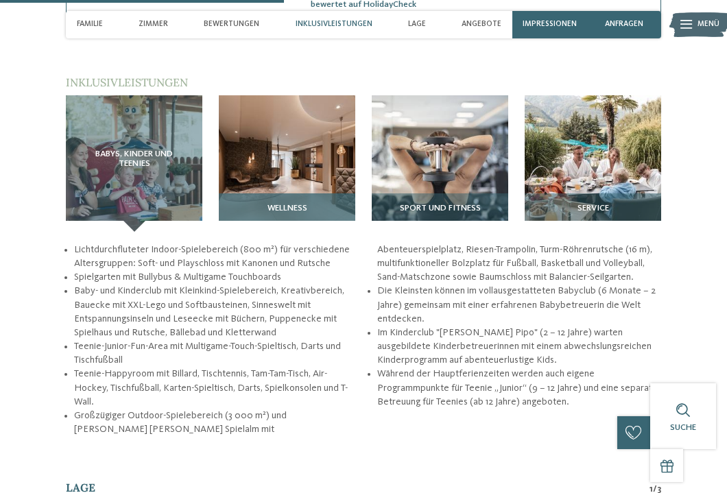
click at [275, 149] on img at bounding box center [287, 163] width 137 height 137
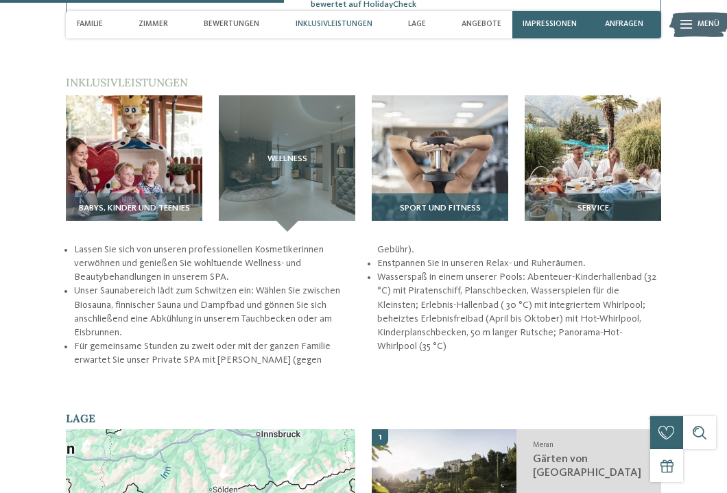
click at [394, 138] on img at bounding box center [440, 163] width 137 height 137
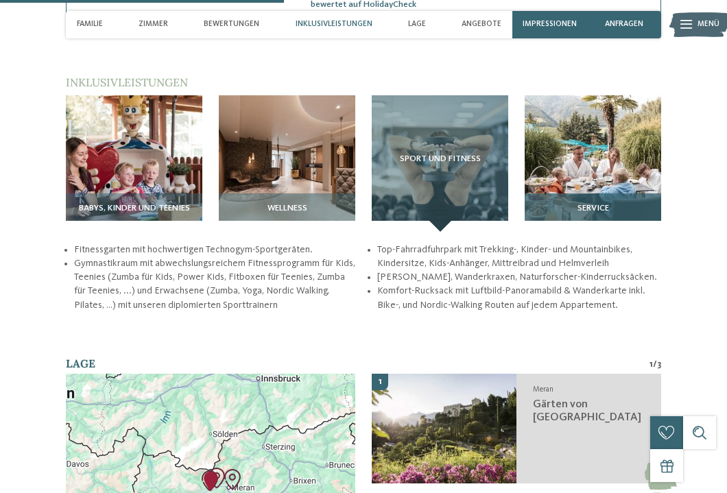
click at [556, 144] on img at bounding box center [593, 163] width 137 height 137
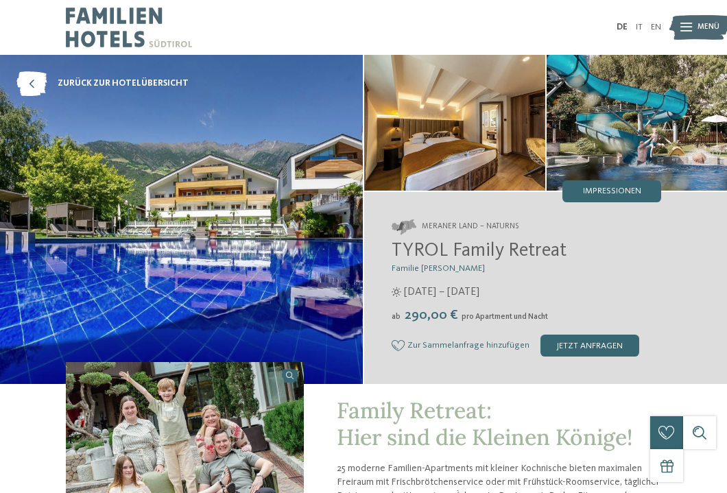
scroll to position [0, 0]
click at [39, 80] on icon at bounding box center [31, 83] width 30 height 25
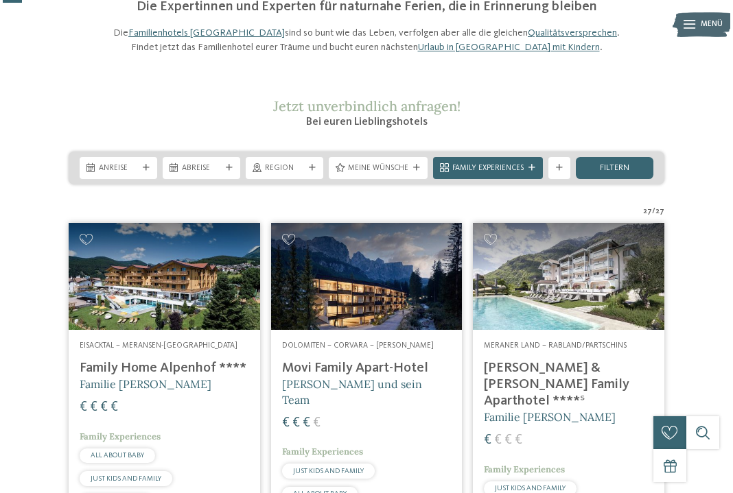
scroll to position [109, 0]
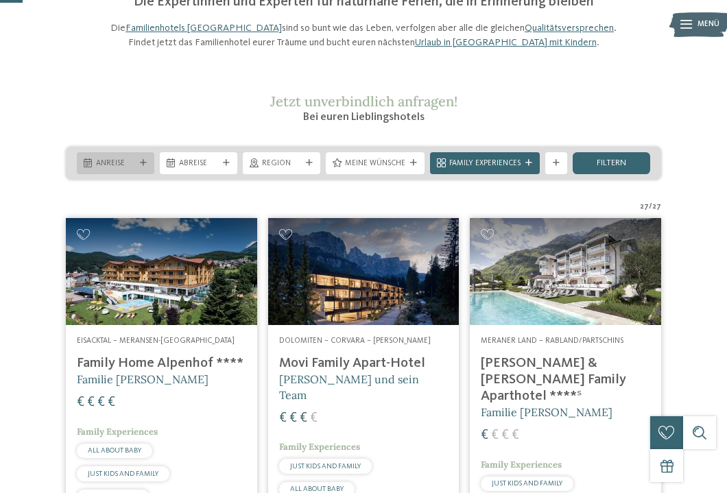
click at [145, 174] on div "Anreise" at bounding box center [116, 163] width 78 height 22
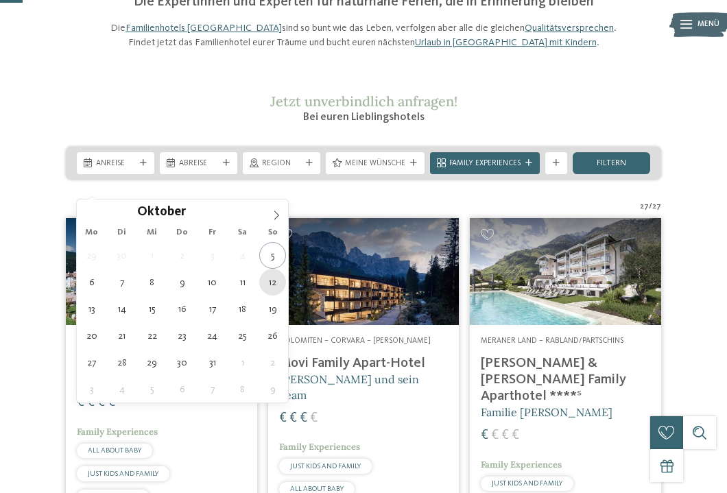
type div "12.10.2025"
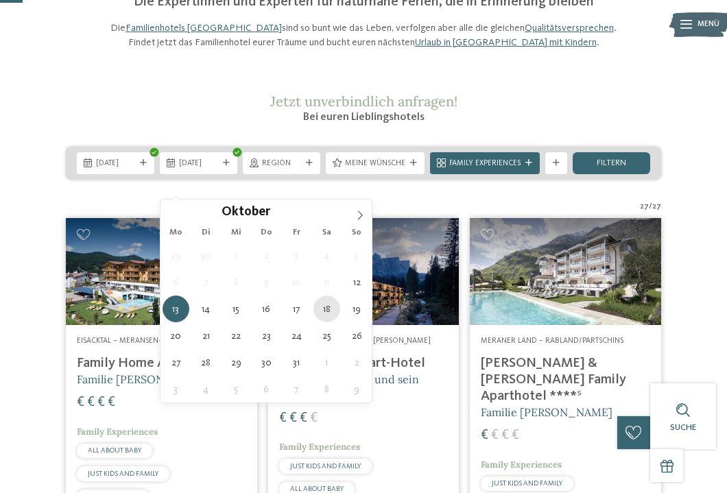
type div "18.10.2025"
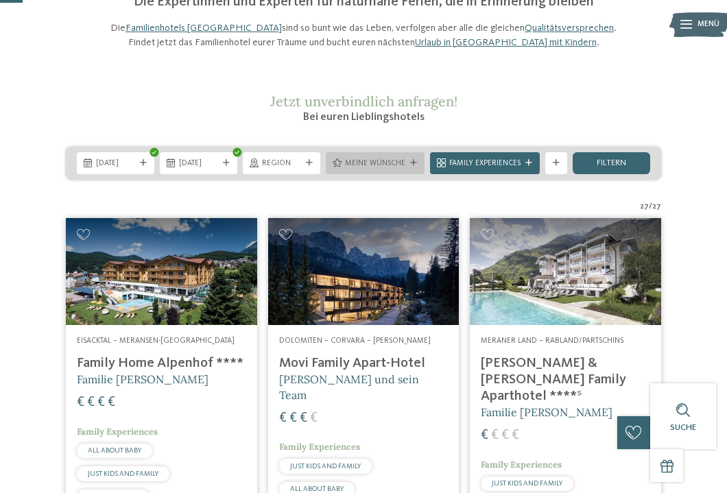
click at [416, 167] on icon at bounding box center [413, 163] width 7 height 7
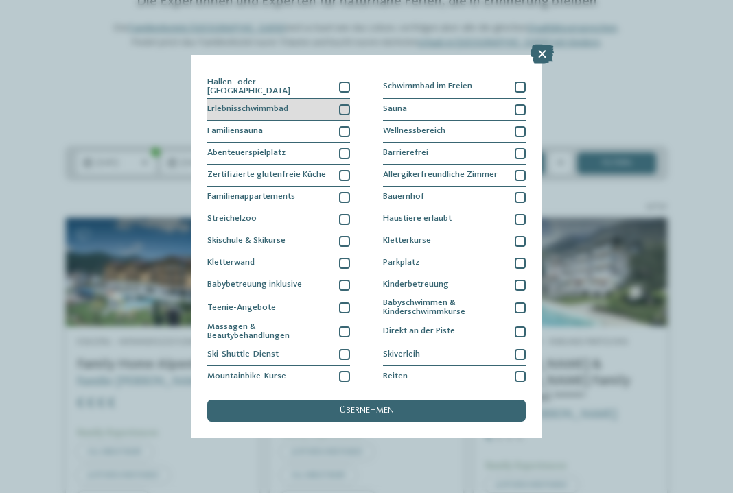
scroll to position [16, 0]
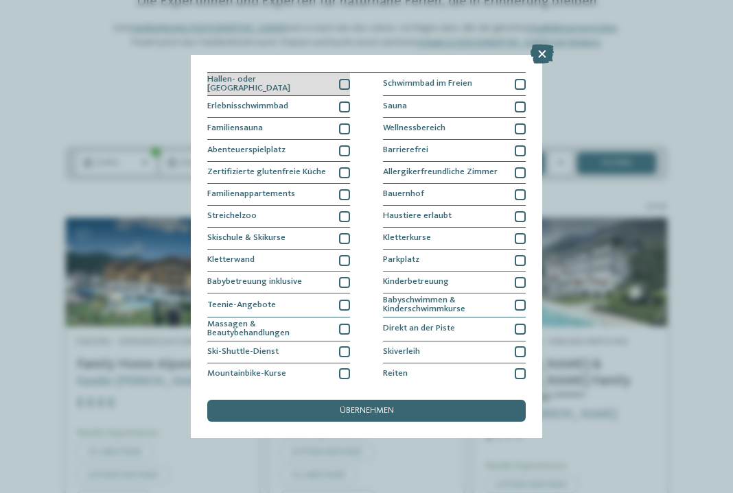
click at [344, 86] on div at bounding box center [344, 84] width 11 height 11
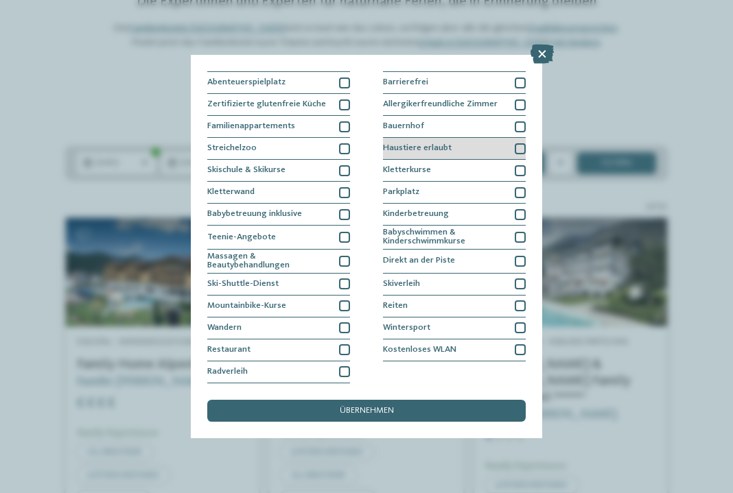
scroll to position [119, 0]
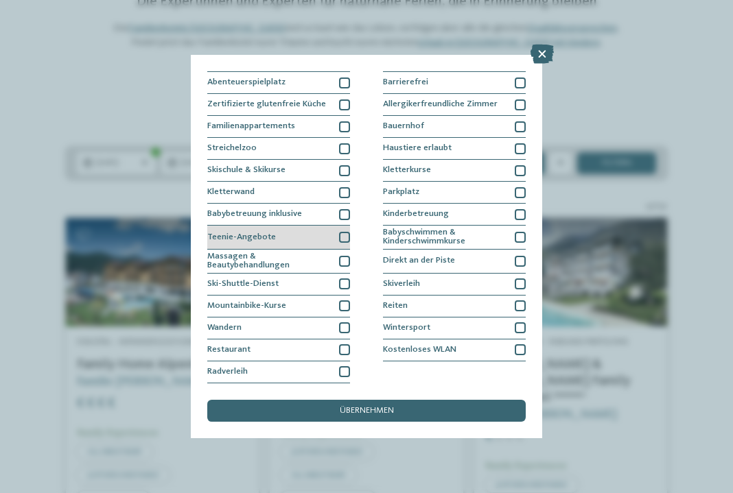
click at [346, 232] on div at bounding box center [344, 237] width 11 height 11
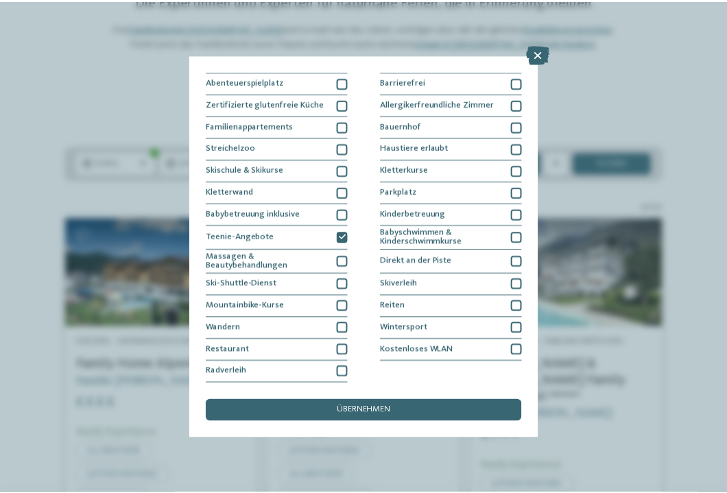
scroll to position [193, 0]
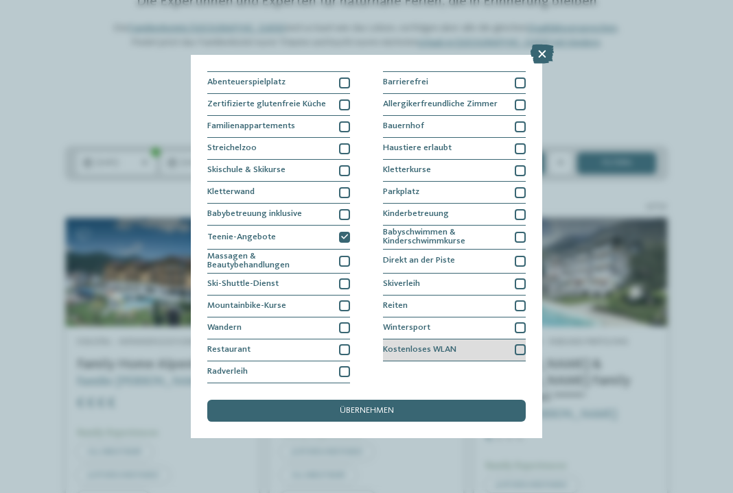
click at [515, 344] on div at bounding box center [520, 349] width 11 height 11
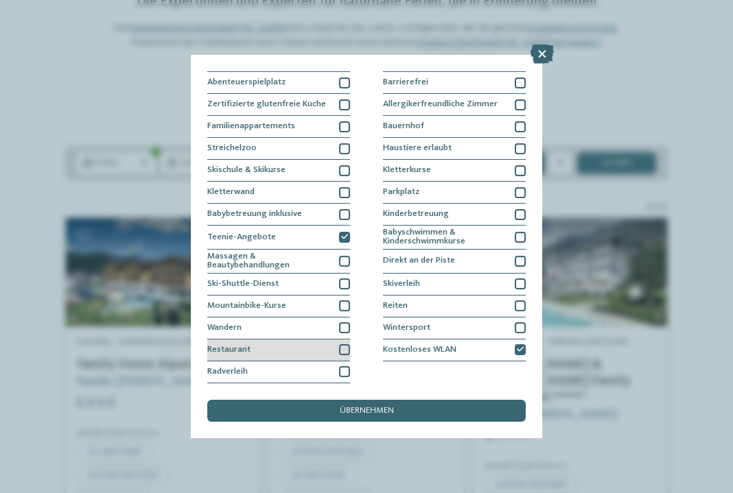
click at [340, 344] on div at bounding box center [344, 349] width 11 height 11
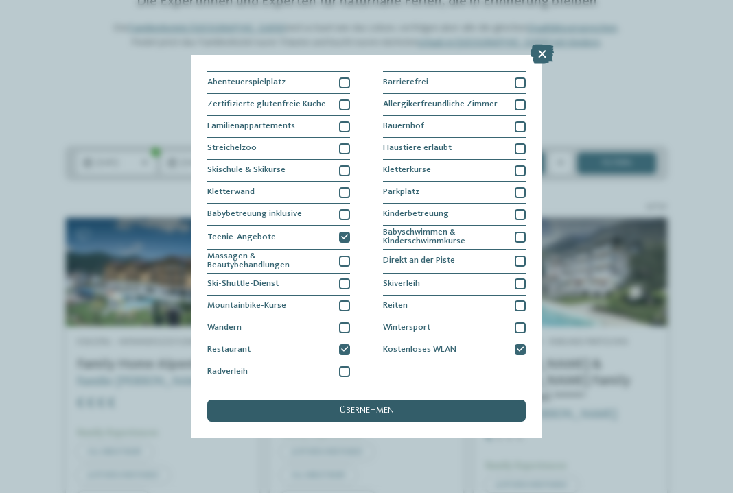
click at [383, 407] on span "übernehmen" at bounding box center [367, 411] width 54 height 9
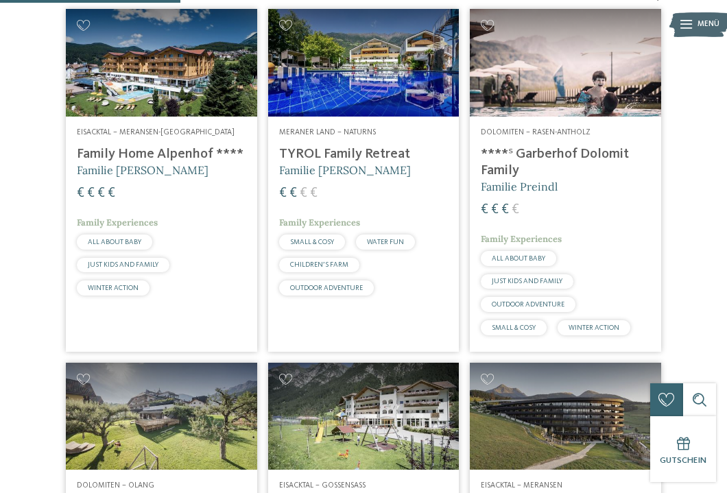
scroll to position [347, 0]
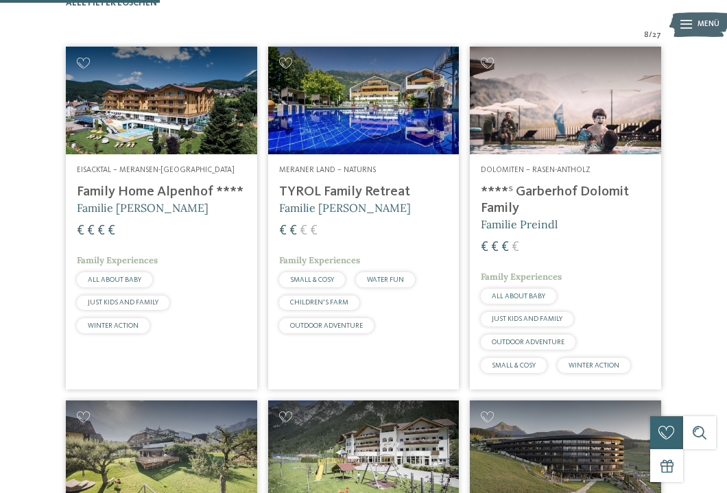
click at [140, 200] on h4 "Family Home Alpenhof ****" at bounding box center [161, 192] width 169 height 16
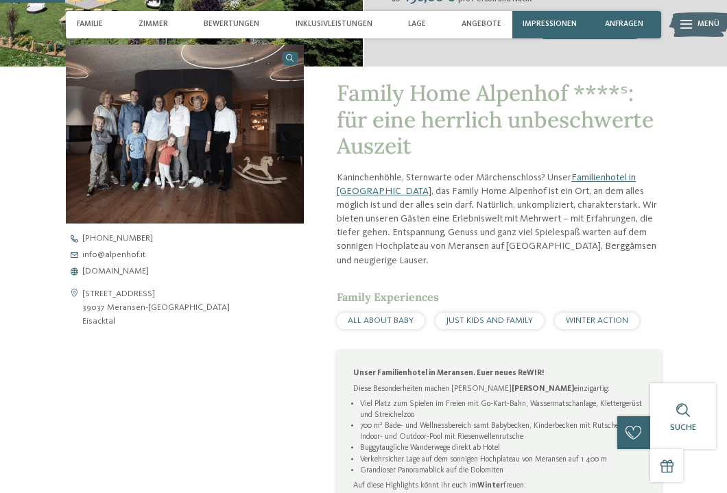
scroll to position [315, 0]
